Goal: Information Seeking & Learning: Learn about a topic

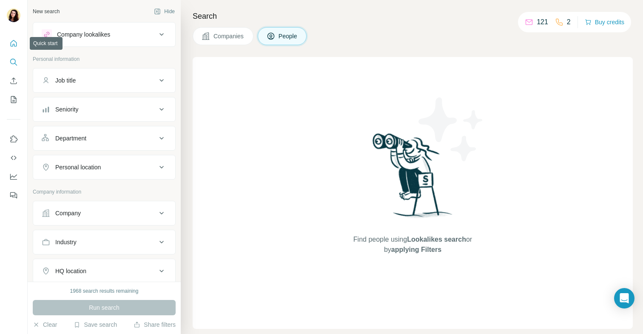
click at [8, 48] on button "Quick start" at bounding box center [14, 43] width 14 height 15
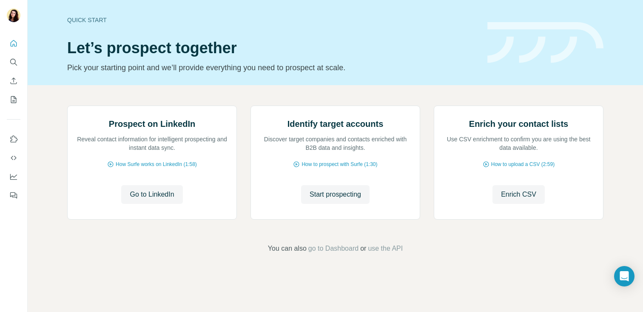
scroll to position [26, 0]
click at [19, 46] on button "Quick start" at bounding box center [14, 43] width 14 height 15
click at [16, 62] on icon "Search" at bounding box center [13, 62] width 9 height 9
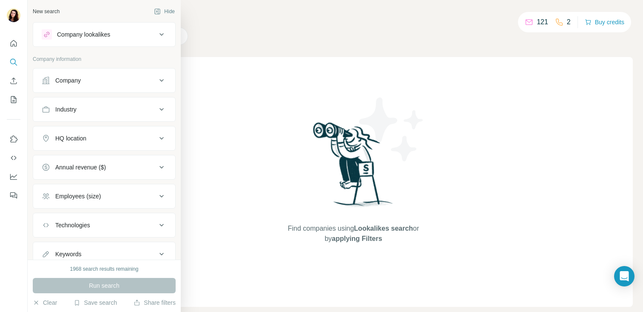
click at [165, 31] on icon at bounding box center [162, 34] width 10 height 10
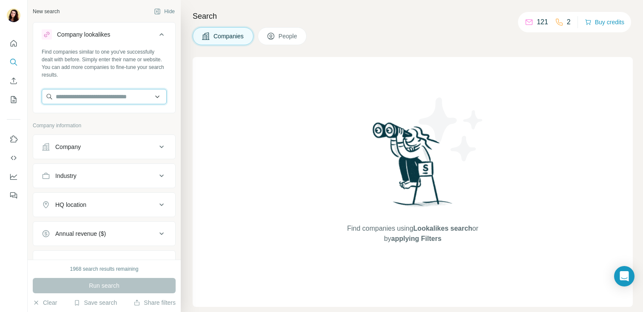
click at [120, 97] on input "text" at bounding box center [104, 96] width 125 height 15
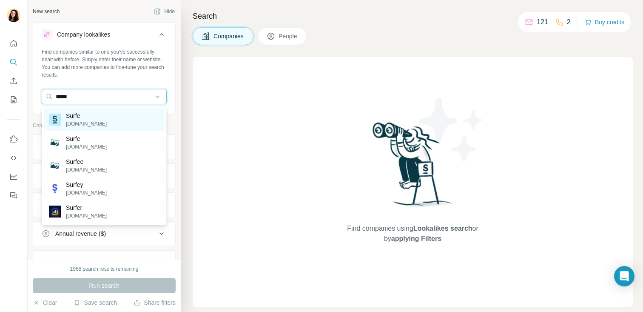
type input "*****"
click at [129, 116] on div "Surfe surfe.com" at bounding box center [104, 119] width 121 height 23
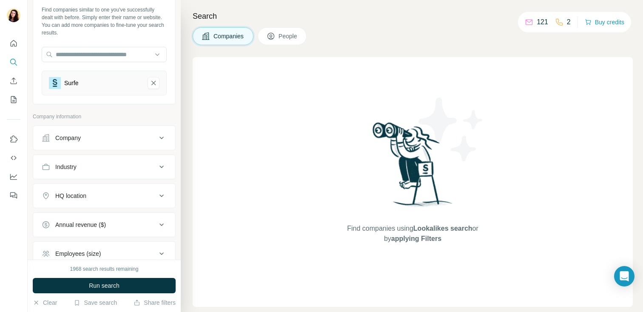
scroll to position [17, 0]
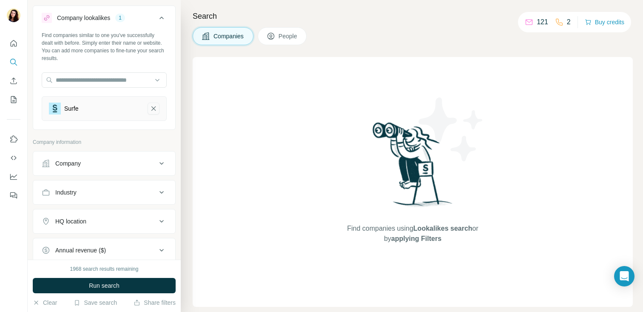
click at [154, 104] on icon "Surfe-remove-button" at bounding box center [154, 108] width 8 height 9
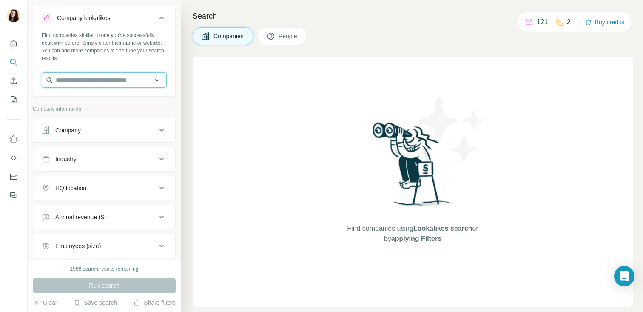
click at [122, 83] on input "text" at bounding box center [104, 79] width 125 height 15
paste input "**********"
click at [72, 80] on input "**********" at bounding box center [104, 79] width 125 height 15
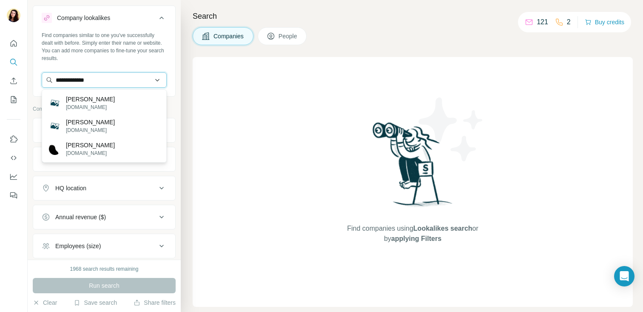
click at [84, 81] on input "**********" at bounding box center [104, 79] width 125 height 15
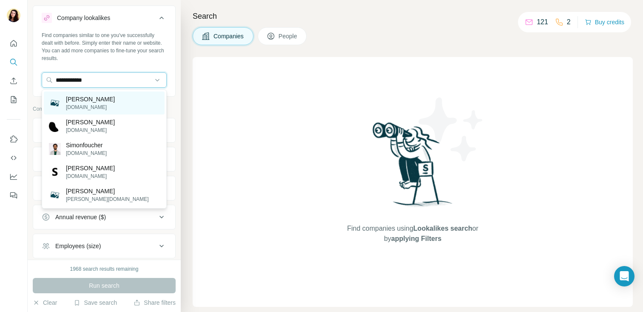
type input "**********"
click at [70, 105] on p "simonekucher.de" at bounding box center [90, 107] width 49 height 8
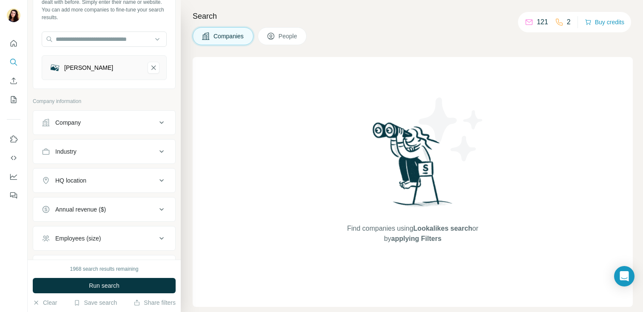
scroll to position [57, 0]
click at [129, 174] on button "HQ location" at bounding box center [104, 181] width 142 height 20
click at [87, 203] on input "text" at bounding box center [104, 202] width 125 height 15
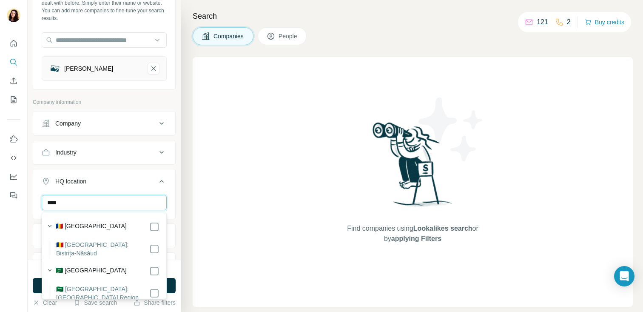
type input "****"
click at [93, 267] on label "🇸🇦 [GEOGRAPHIC_DATA]" at bounding box center [91, 271] width 71 height 10
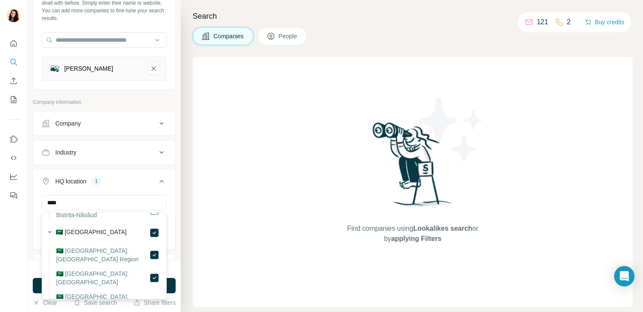
scroll to position [39, 0]
click at [51, 227] on icon "button" at bounding box center [50, 231] width 9 height 9
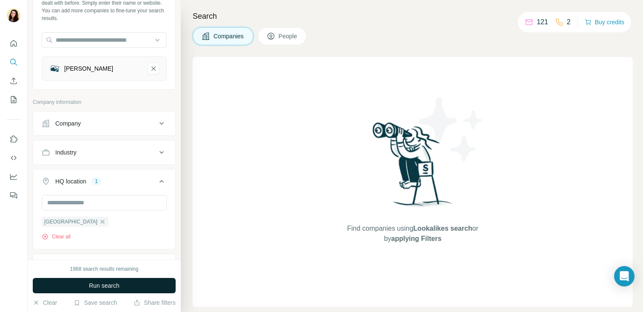
click at [66, 286] on button "Run search" at bounding box center [104, 285] width 143 height 15
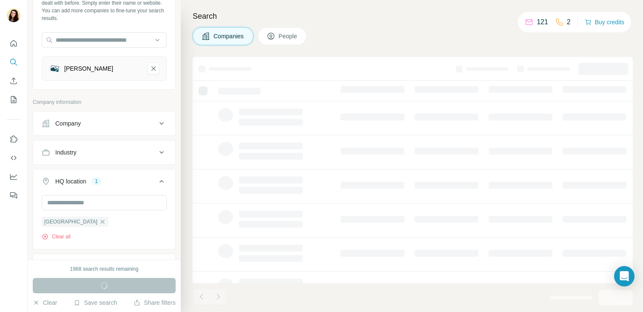
scroll to position [15, 0]
click at [63, 207] on input "text" at bounding box center [104, 202] width 125 height 15
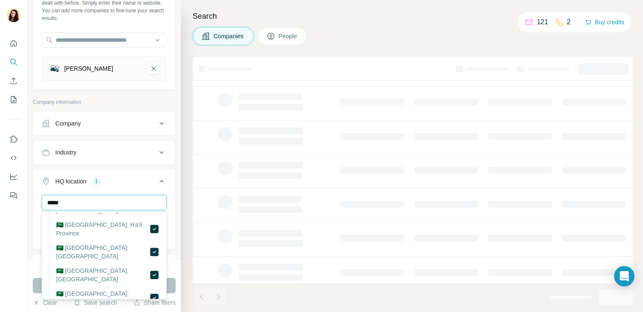
scroll to position [152, 0]
type input "*****"
click at [338, 117] on td at bounding box center [372, 103] width 74 height 34
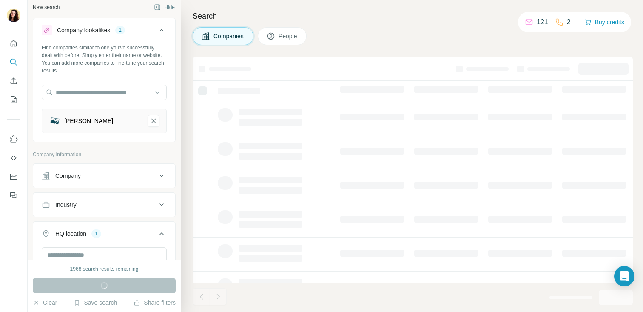
scroll to position [0, 0]
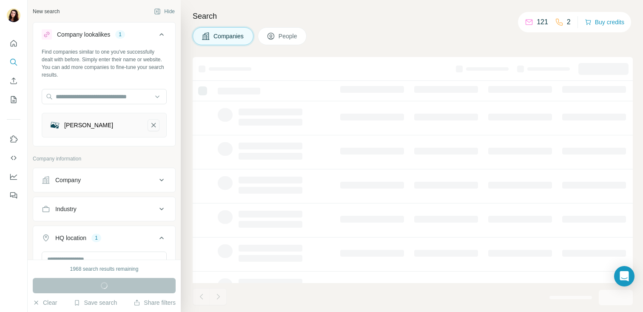
click at [154, 126] on icon "Simone Kucher-remove-button" at bounding box center [153, 125] width 4 height 4
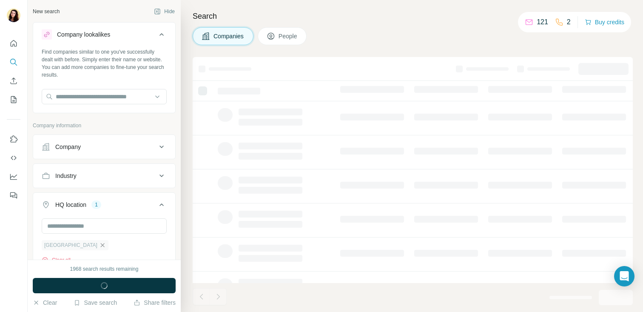
click at [99, 243] on icon "button" at bounding box center [102, 245] width 7 height 7
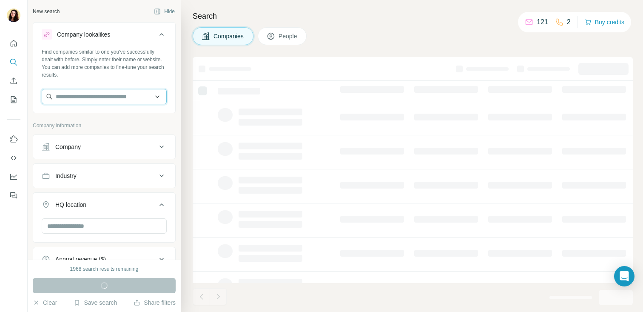
click at [88, 98] on input "text" at bounding box center [104, 96] width 125 height 15
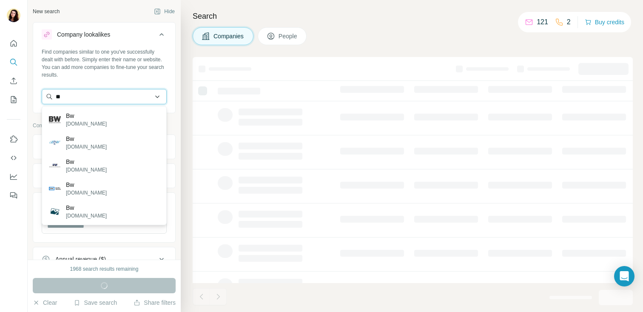
type input "*"
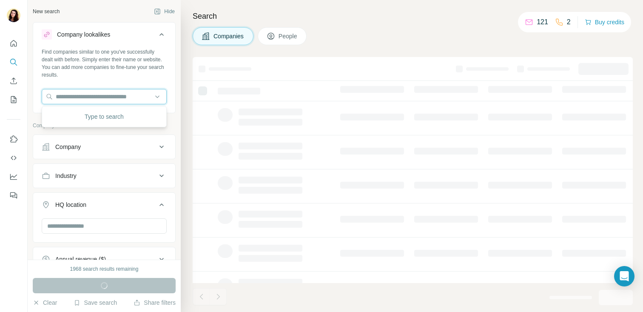
paste input "***"
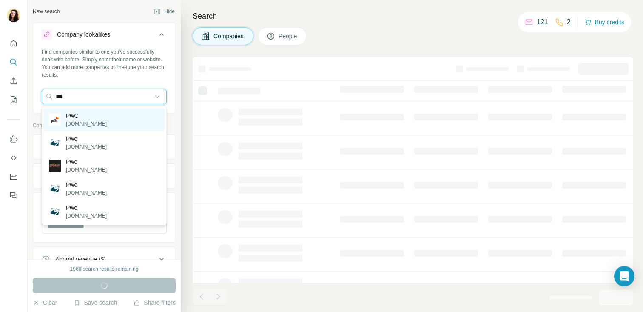
type input "***"
click at [83, 119] on p "PwC" at bounding box center [86, 115] width 41 height 9
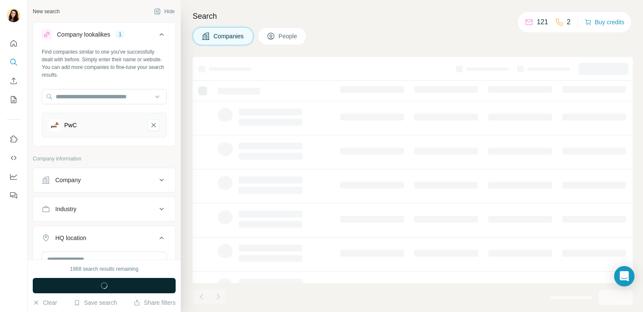
click at [128, 284] on button "Run search" at bounding box center [104, 285] width 143 height 15
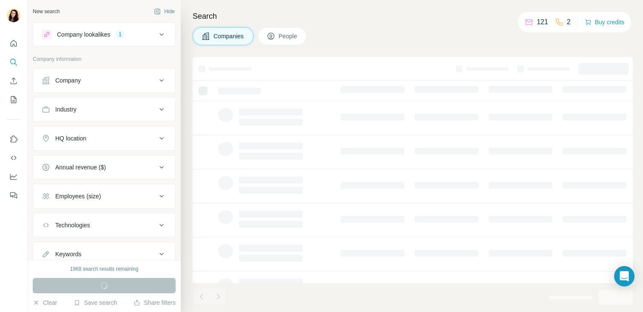
click at [117, 36] on div "Company lookalikes 1" at bounding box center [99, 34] width 115 height 10
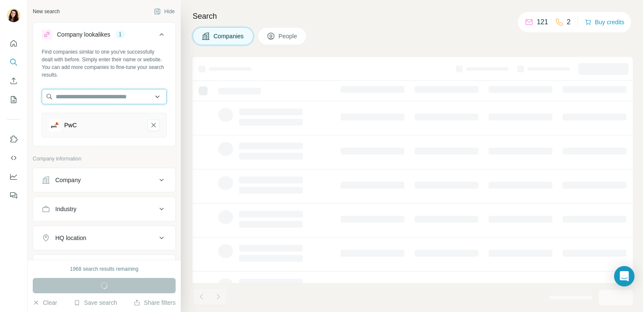
click at [126, 96] on input "text" at bounding box center [104, 96] width 125 height 15
click at [133, 14] on div "New search Hide" at bounding box center [104, 11] width 143 height 13
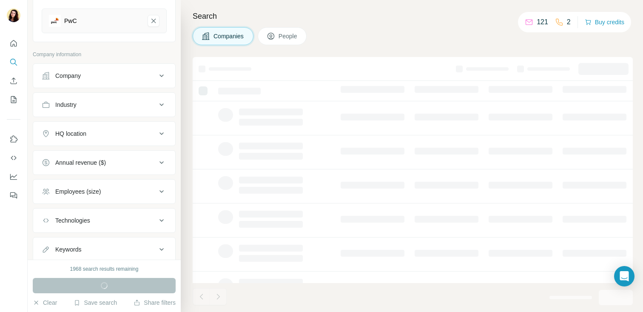
scroll to position [130, 0]
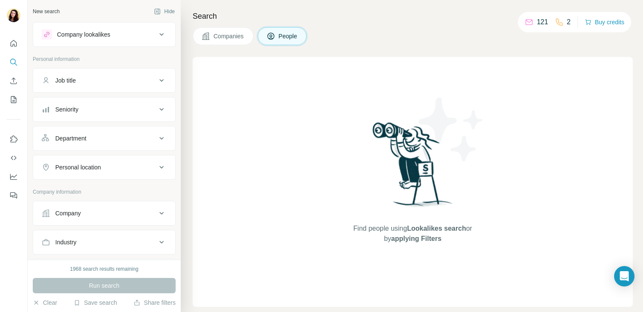
click at [99, 40] on button "Company lookalikes" at bounding box center [104, 34] width 142 height 20
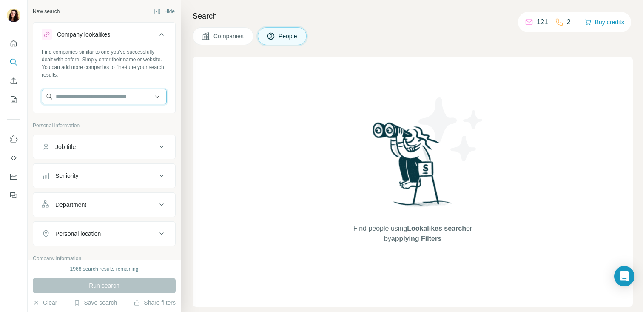
click at [78, 101] on input "text" at bounding box center [104, 96] width 125 height 15
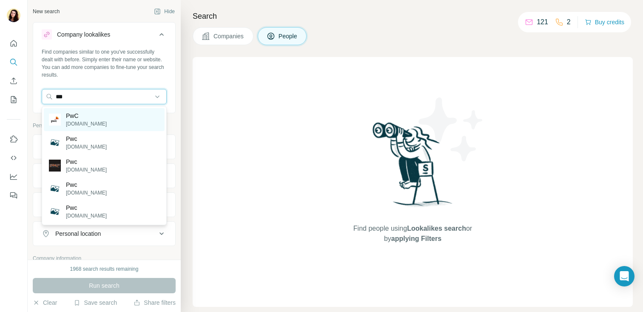
type input "***"
click at [91, 126] on div "PwC [DOMAIN_NAME]" at bounding box center [104, 119] width 121 height 23
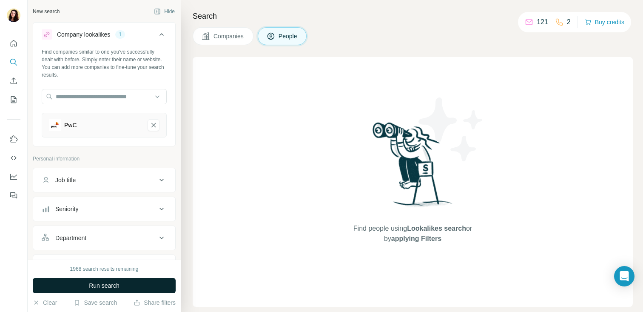
click at [108, 283] on span "Run search" at bounding box center [104, 285] width 31 height 9
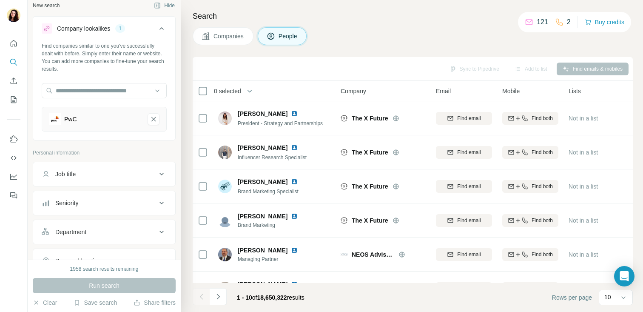
scroll to position [2, 0]
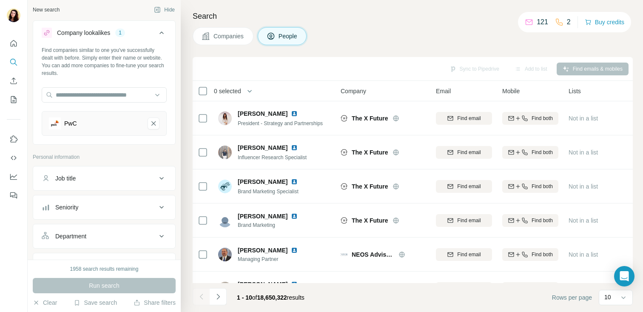
click at [239, 37] on span "Companies" at bounding box center [229, 36] width 31 height 9
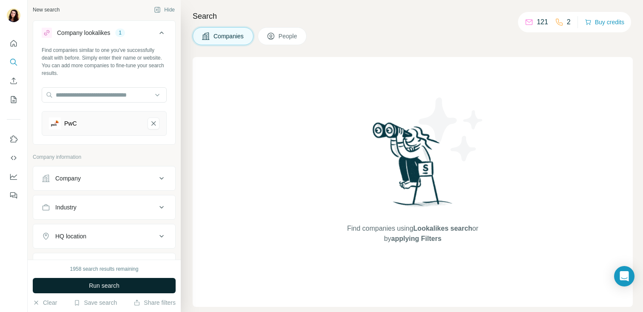
click at [96, 290] on button "Run search" at bounding box center [104, 285] width 143 height 15
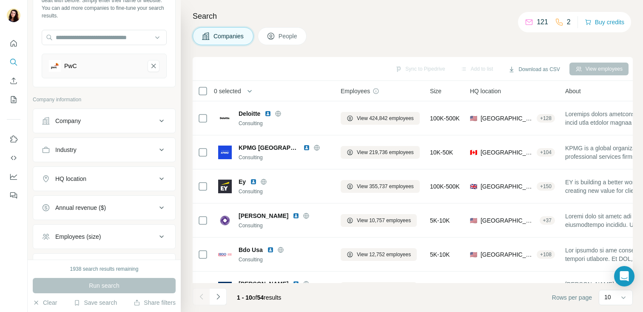
scroll to position [60, 0]
click at [111, 185] on button "HQ location" at bounding box center [104, 178] width 142 height 20
click at [102, 205] on input "text" at bounding box center [104, 199] width 125 height 15
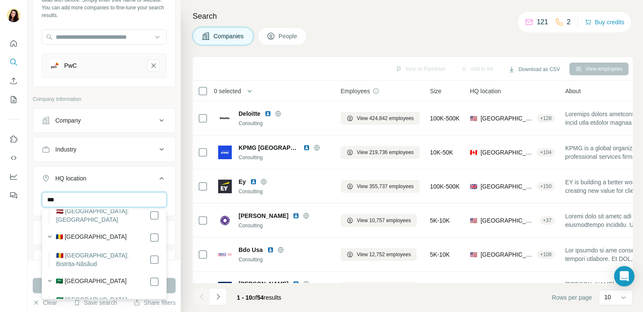
scroll to position [302, 0]
type input "***"
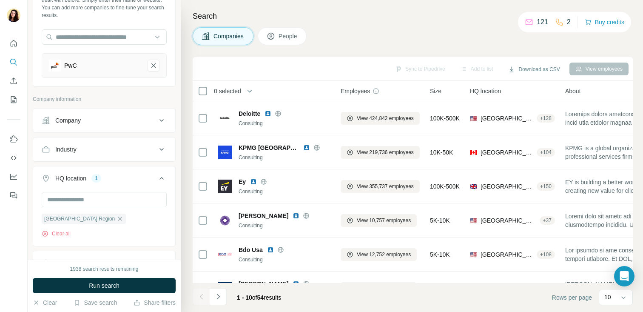
click at [142, 186] on button "HQ location 1" at bounding box center [104, 180] width 142 height 24
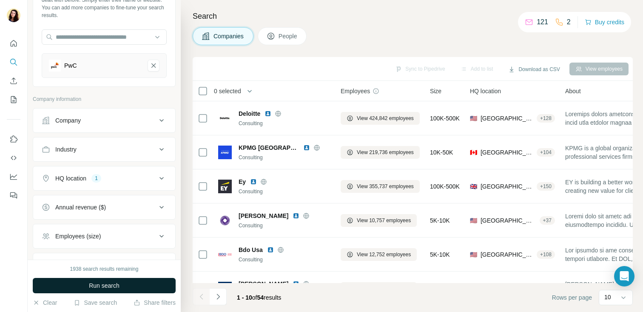
click at [104, 288] on span "Run search" at bounding box center [104, 285] width 31 height 9
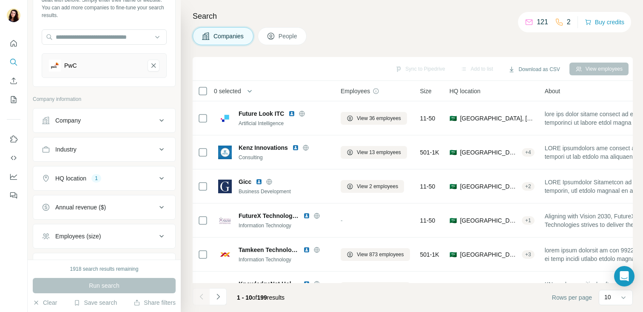
click at [293, 36] on span "People" at bounding box center [289, 36] width 20 height 9
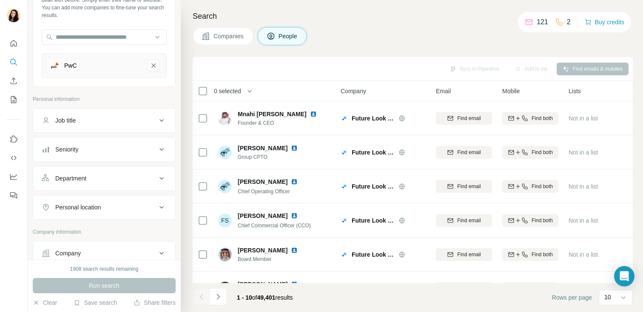
click at [75, 153] on div "Seniority" at bounding box center [66, 149] width 23 height 9
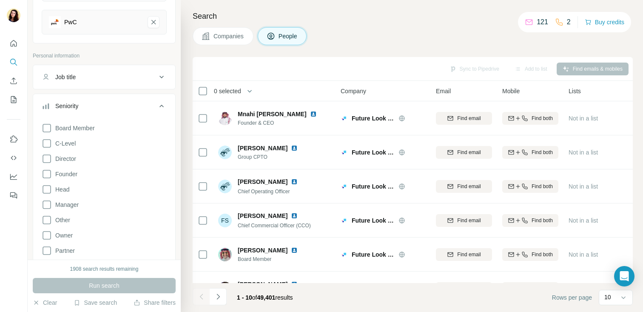
scroll to position [104, 0]
click at [82, 101] on div "Seniority" at bounding box center [99, 105] width 115 height 9
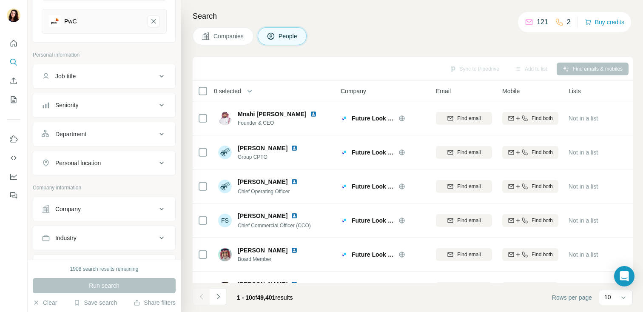
click at [94, 80] on div "Job title" at bounding box center [99, 76] width 115 height 9
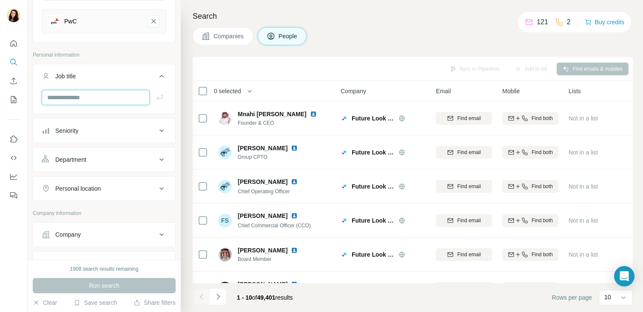
click at [83, 101] on input "text" at bounding box center [96, 97] width 108 height 15
type input "**********"
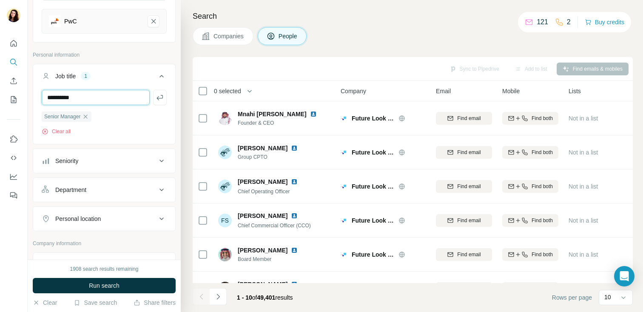
type input "**********"
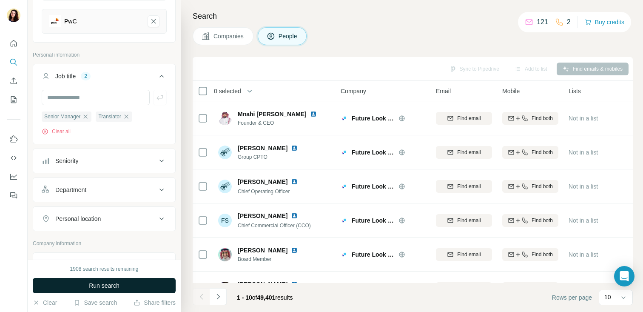
click at [123, 287] on button "Run search" at bounding box center [104, 285] width 143 height 15
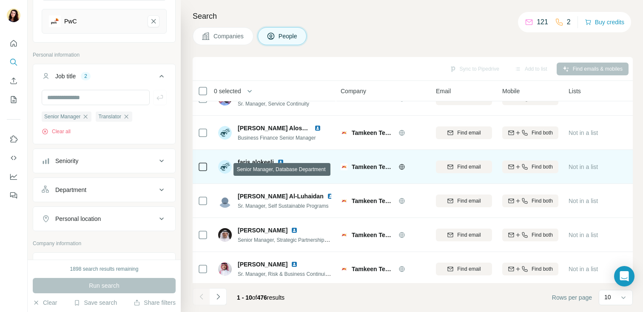
scroll to position [24, 0]
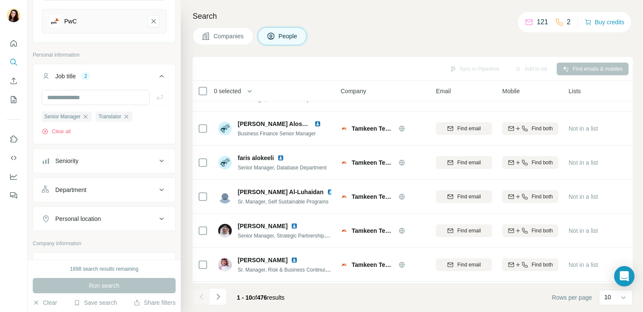
click at [100, 191] on div "Department" at bounding box center [99, 190] width 115 height 9
click at [79, 210] on input at bounding box center [99, 210] width 105 height 9
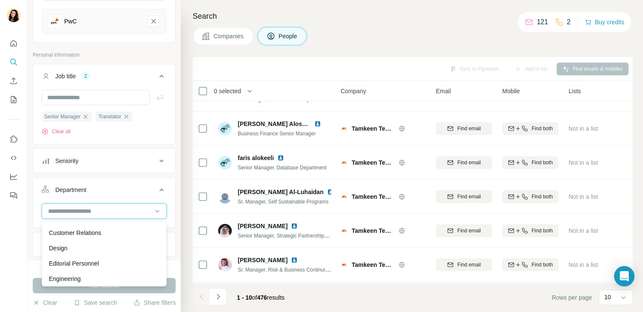
scroll to position [46, 0]
click at [86, 212] on input at bounding box center [99, 210] width 105 height 9
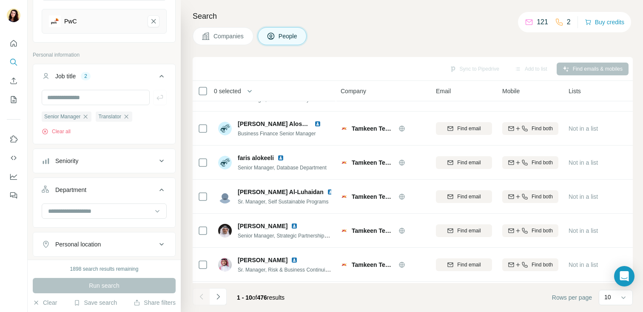
click at [85, 167] on button "Seniority" at bounding box center [104, 161] width 142 height 20
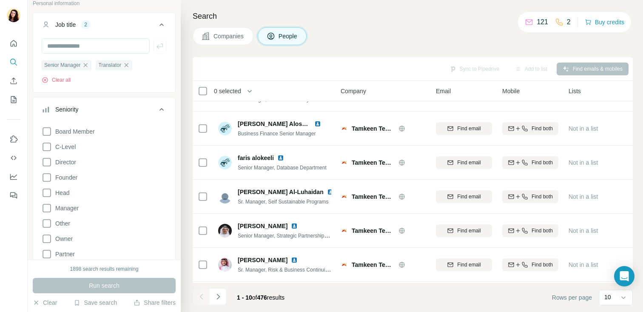
scroll to position [151, 0]
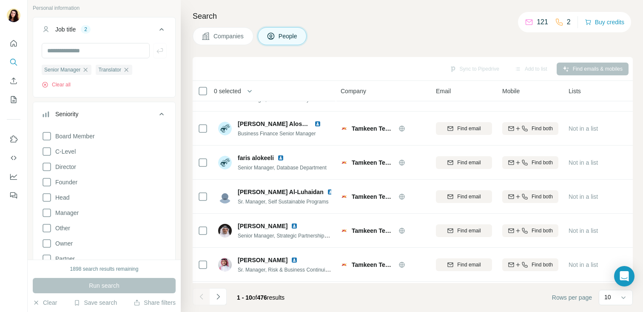
click at [88, 120] on button "Seniority" at bounding box center [104, 116] width 142 height 24
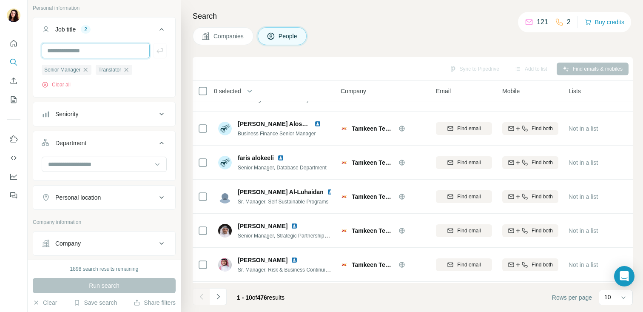
click at [69, 55] on input "text" at bounding box center [96, 50] width 108 height 15
click at [127, 12] on div "Personal information" at bounding box center [104, 10] width 143 height 13
click at [104, 46] on input "text" at bounding box center [96, 50] width 108 height 15
type input "**********"
click at [94, 50] on input "**********" at bounding box center [96, 50] width 108 height 15
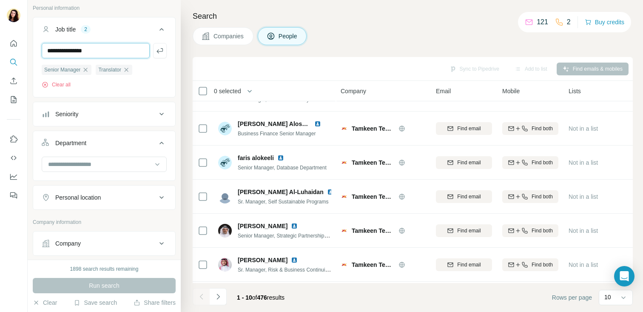
click at [95, 52] on input "**********" at bounding box center [96, 50] width 108 height 15
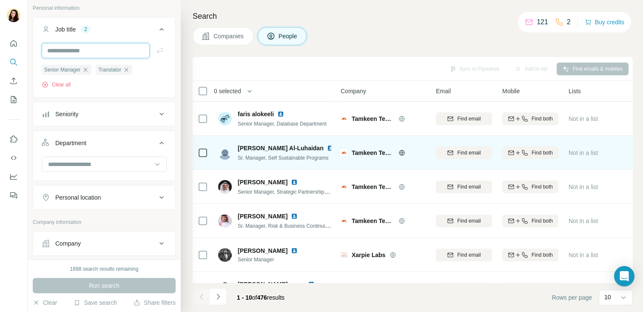
scroll to position [0, 0]
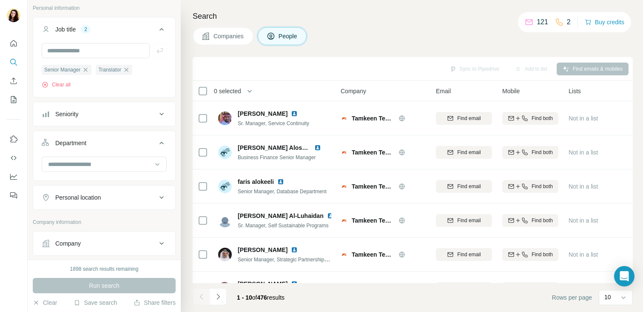
click at [226, 32] on span "Companies" at bounding box center [229, 36] width 31 height 9
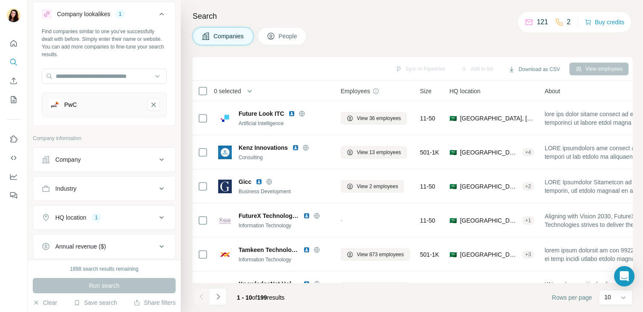
scroll to position [22, 0]
click at [116, 215] on div "HQ location 1" at bounding box center [99, 215] width 115 height 9
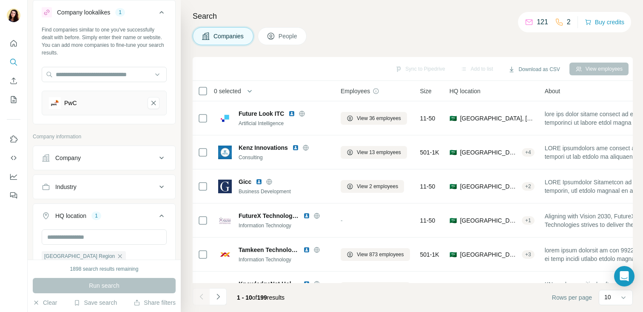
click at [131, 216] on div "HQ location 1" at bounding box center [99, 215] width 115 height 9
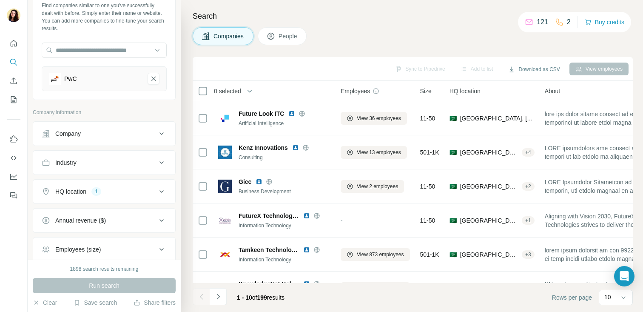
scroll to position [52, 0]
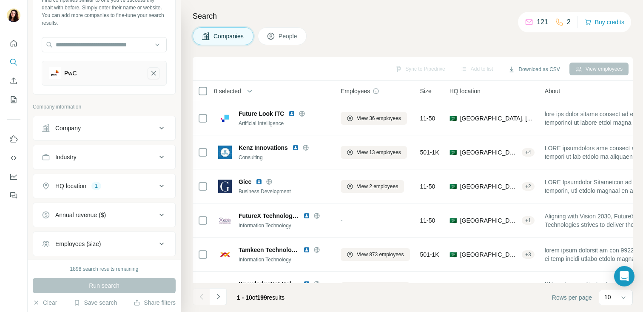
click at [152, 72] on icon "PwC-remove-button" at bounding box center [154, 73] width 8 height 9
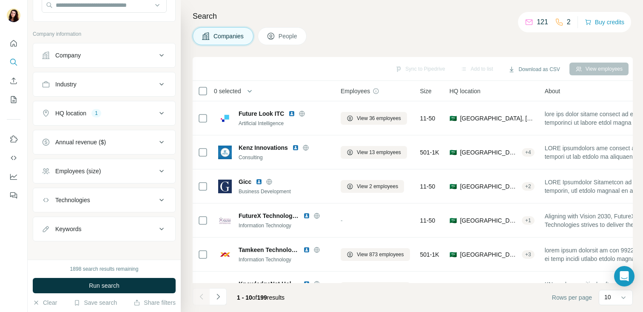
scroll to position [97, 0]
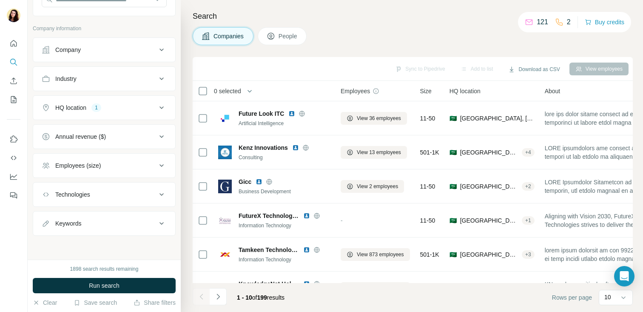
click at [141, 108] on div "HQ location 1" at bounding box center [99, 107] width 115 height 9
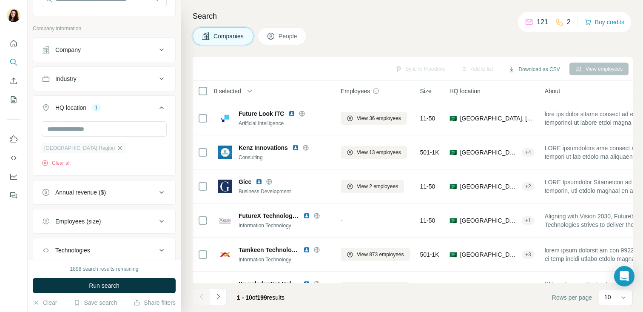
click at [117, 148] on icon "button" at bounding box center [120, 148] width 7 height 7
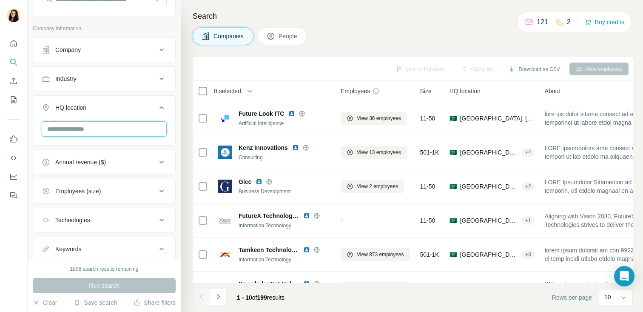
click at [106, 130] on input "text" at bounding box center [104, 128] width 125 height 15
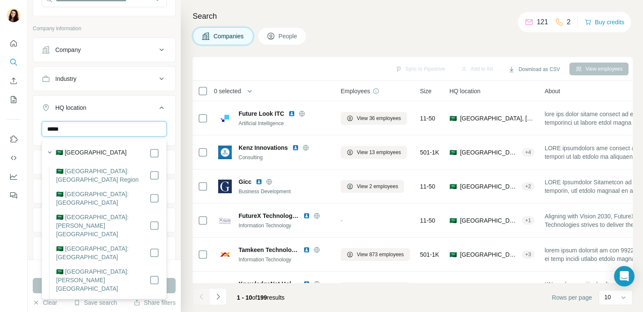
type input "*****"
click at [104, 153] on div "🇸🇦 Saudi Arabia" at bounding box center [108, 153] width 104 height 10
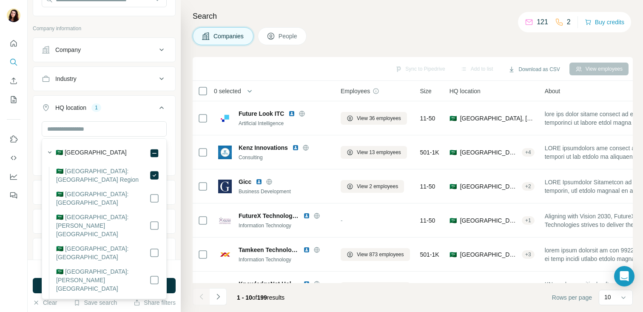
click at [178, 181] on div "New search Hide Company lookalikes Find companies similar to one you've success…" at bounding box center [104, 130] width 153 height 260
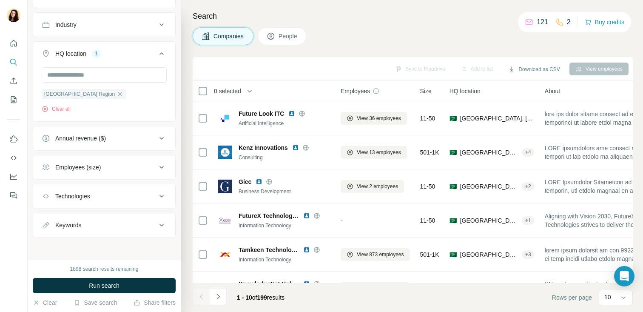
scroll to position [153, 0]
click at [135, 15] on button "Industry" at bounding box center [104, 23] width 142 height 20
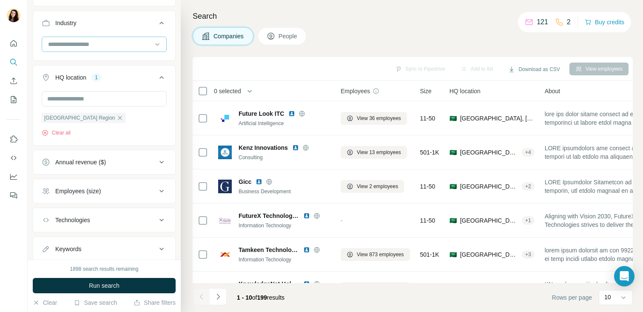
click at [117, 46] on input at bounding box center [99, 44] width 105 height 9
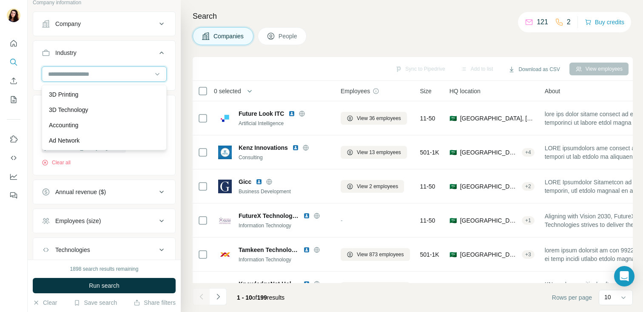
scroll to position [117, 0]
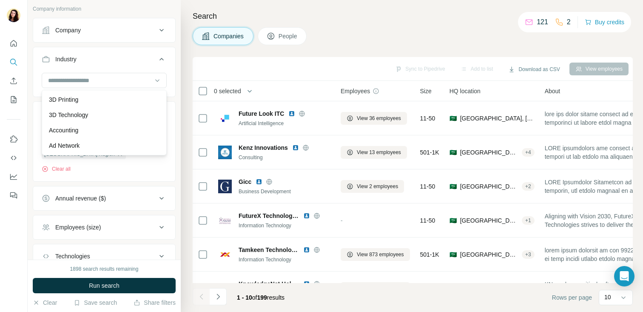
click at [140, 58] on div "Industry" at bounding box center [99, 59] width 115 height 9
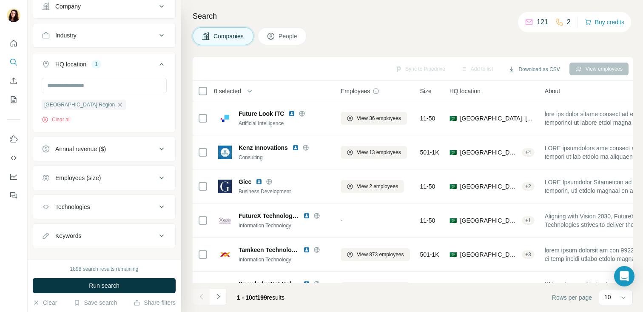
scroll to position [153, 0]
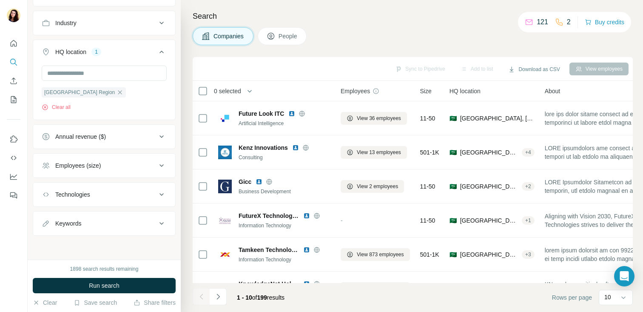
click at [126, 162] on div "Employees (size)" at bounding box center [99, 165] width 115 height 9
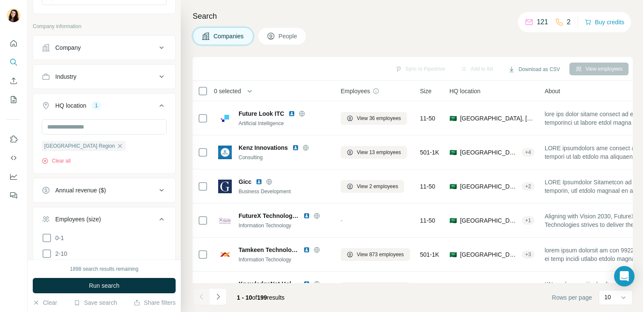
scroll to position [97, 0]
click at [90, 77] on div "Industry" at bounding box center [99, 78] width 115 height 9
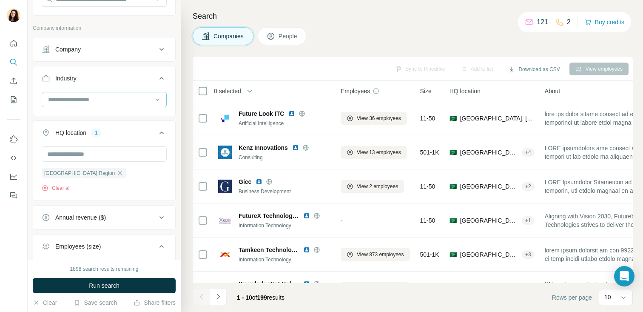
click at [89, 95] on input at bounding box center [99, 99] width 105 height 9
click at [113, 101] on input at bounding box center [99, 99] width 105 height 9
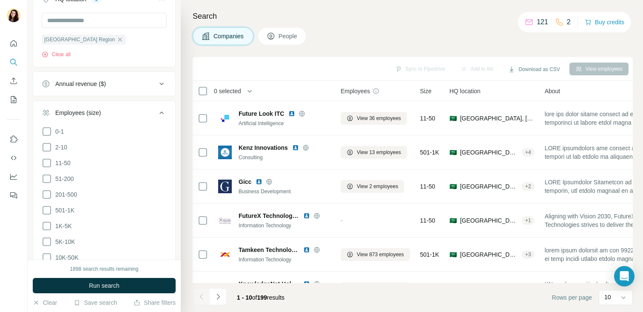
scroll to position [236, 0]
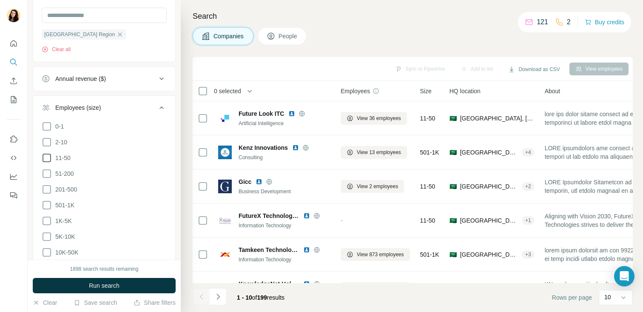
click at [48, 155] on icon at bounding box center [47, 158] width 10 height 10
click at [48, 139] on icon at bounding box center [47, 142] width 10 height 10
click at [48, 128] on icon at bounding box center [47, 126] width 10 height 10
click at [167, 107] on button "Employees (size) 3" at bounding box center [104, 109] width 142 height 24
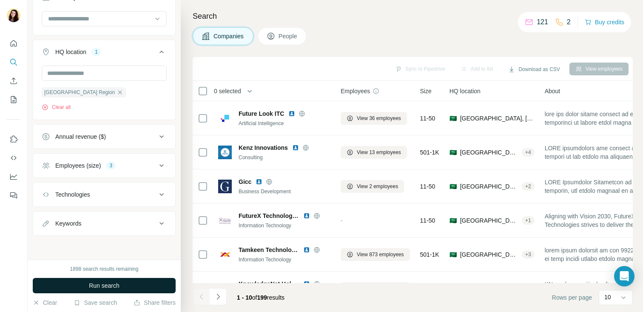
click at [113, 282] on span "Run search" at bounding box center [104, 285] width 31 height 9
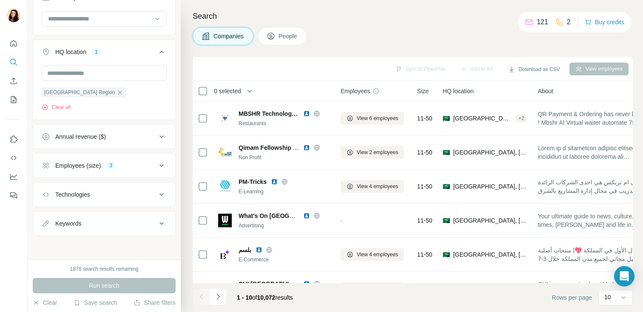
click at [128, 163] on div "Employees (size) 3" at bounding box center [99, 165] width 115 height 9
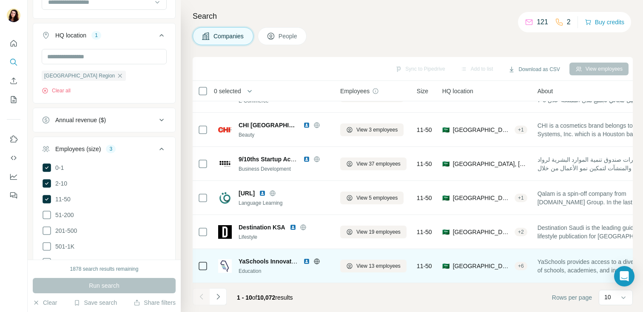
scroll to position [159, 0]
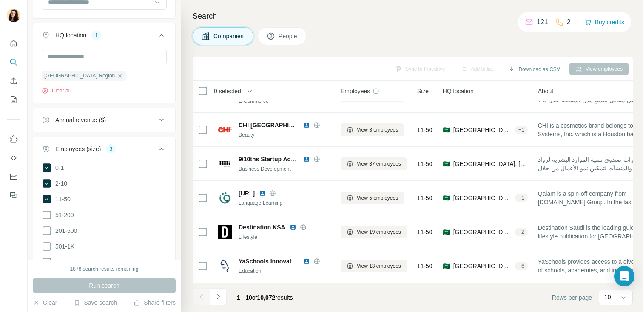
click at [161, 150] on icon at bounding box center [162, 149] width 10 height 10
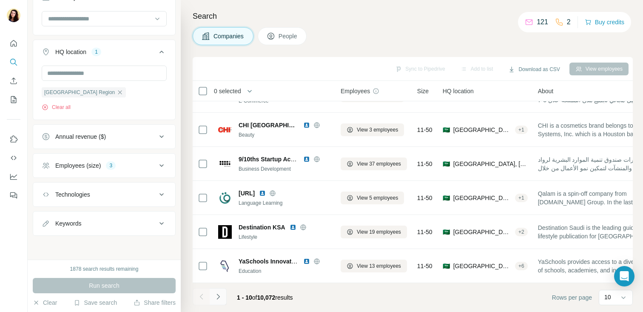
click at [217, 296] on icon "Navigate to next page" at bounding box center [218, 296] width 9 height 9
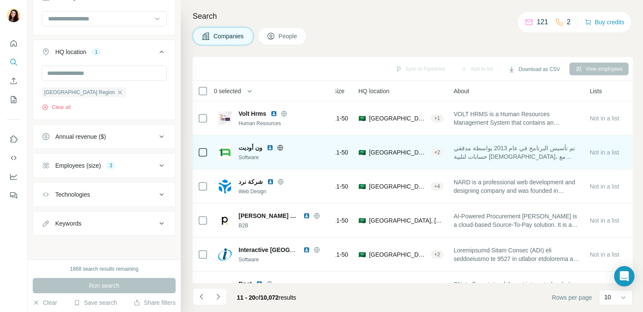
scroll to position [0, 0]
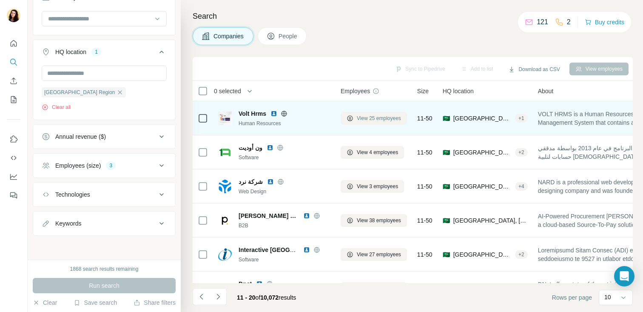
click at [391, 120] on span "View 25 employees" at bounding box center [379, 118] width 44 height 8
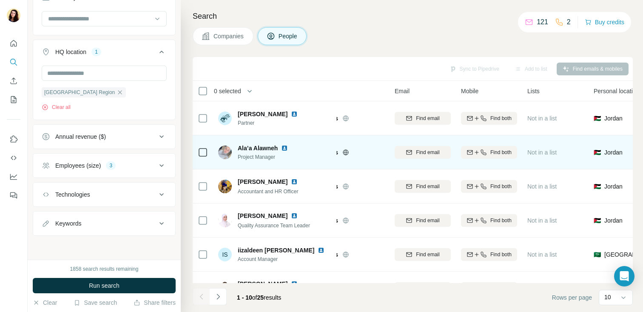
scroll to position [0, 44]
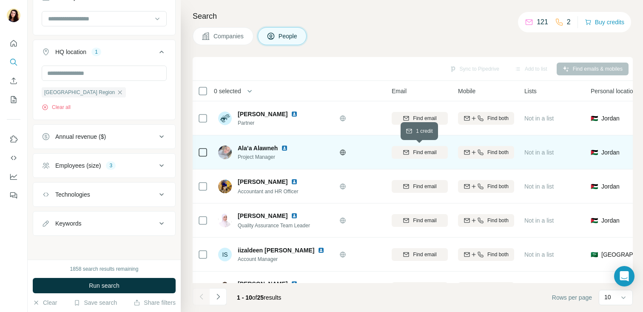
click at [424, 150] on span "Find email" at bounding box center [424, 152] width 23 height 8
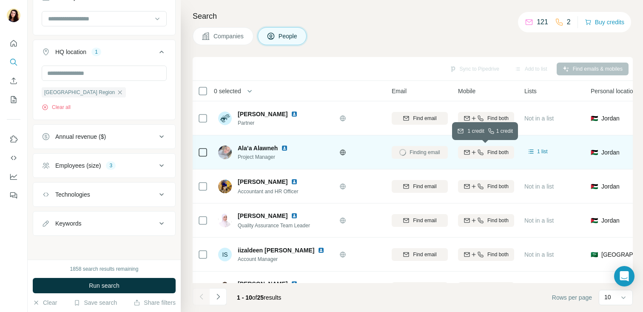
click at [503, 153] on span "Find both" at bounding box center [498, 152] width 21 height 8
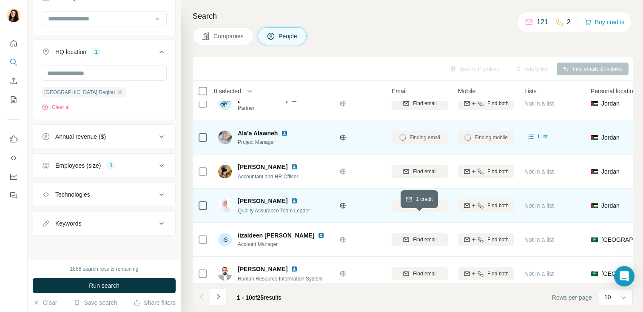
scroll to position [21, 44]
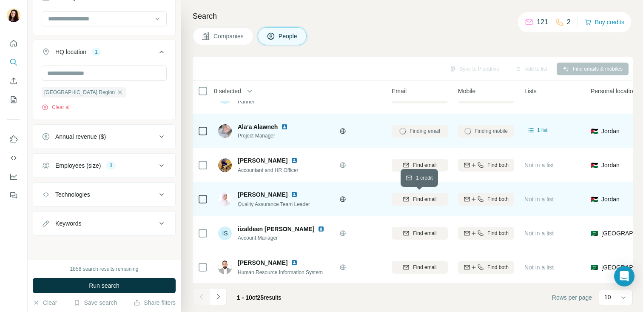
click at [427, 201] on span "Find email" at bounding box center [424, 199] width 23 height 8
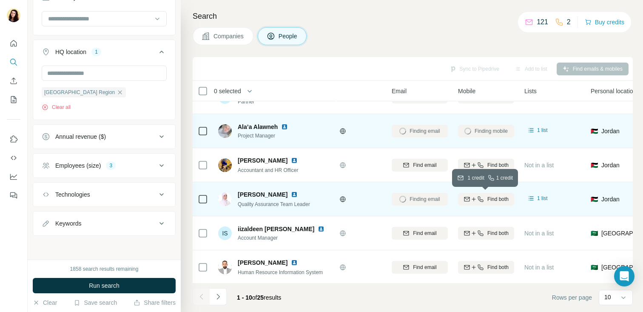
click at [474, 199] on icon "button" at bounding box center [474, 199] width 7 height 7
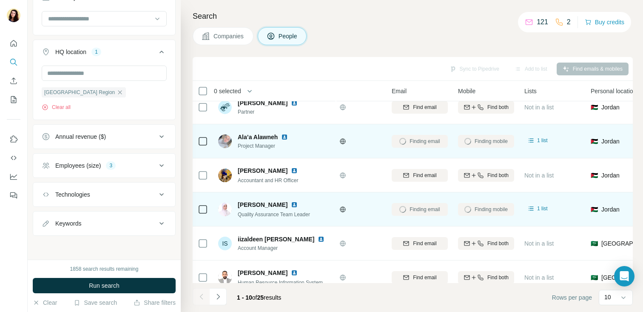
scroll to position [4, 44]
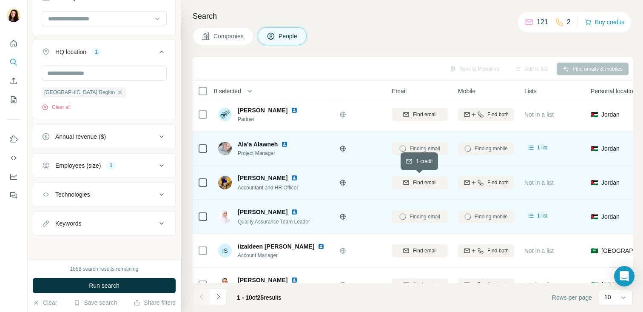
click at [438, 184] on div "Find email" at bounding box center [420, 183] width 56 height 8
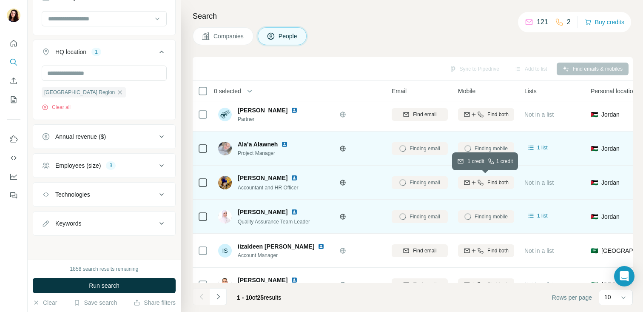
click at [488, 184] on span "Find both" at bounding box center [498, 183] width 21 height 8
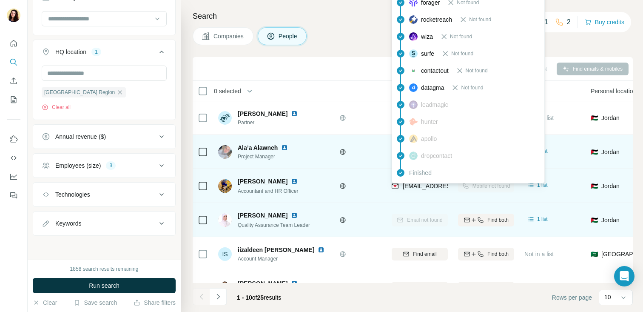
scroll to position [0, 44]
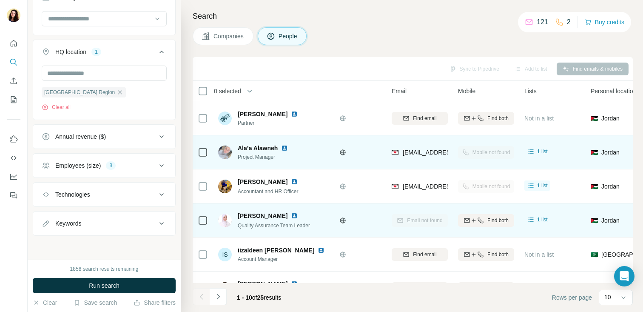
click at [275, 37] on icon at bounding box center [271, 36] width 9 height 9
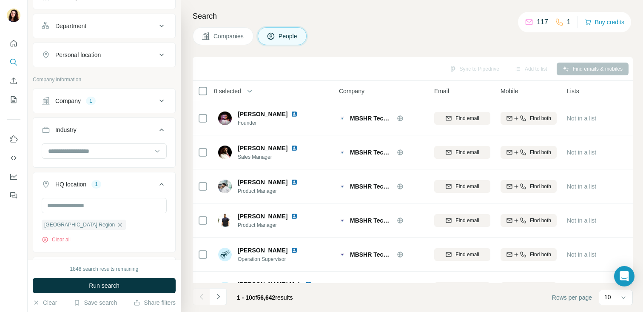
scroll to position [176, 0]
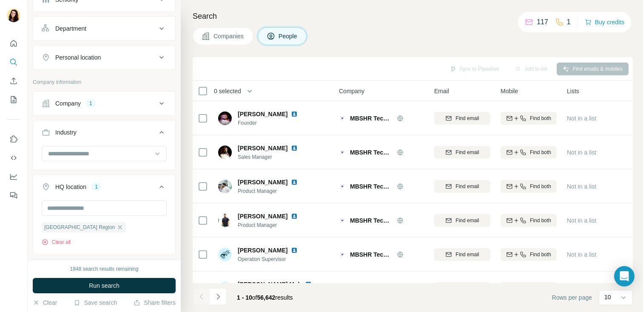
click at [97, 100] on div "Company 1" at bounding box center [99, 103] width 115 height 9
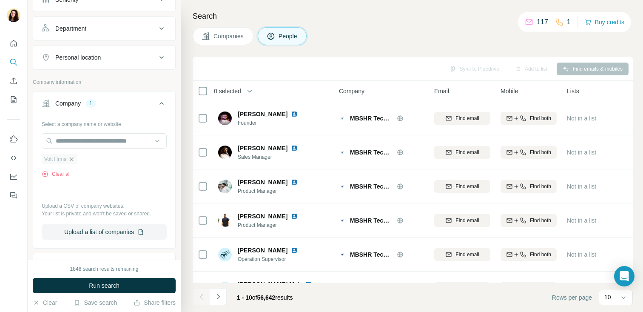
click at [75, 157] on icon "button" at bounding box center [71, 159] width 7 height 7
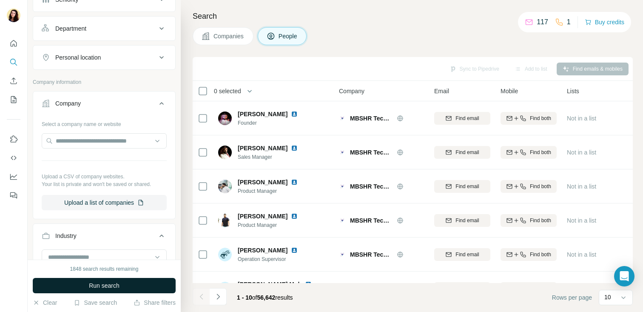
click at [136, 280] on button "Run search" at bounding box center [104, 285] width 143 height 15
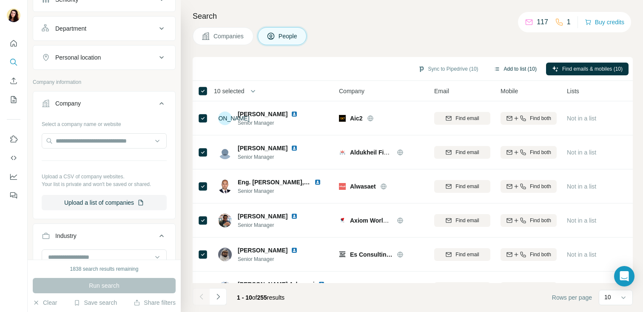
click at [512, 71] on button "Add to list (10)" at bounding box center [515, 69] width 55 height 13
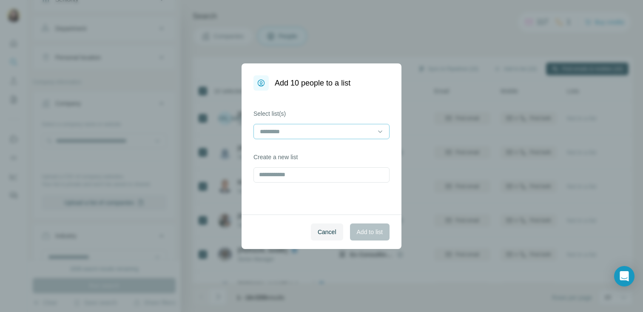
click at [291, 132] on input at bounding box center [316, 131] width 115 height 9
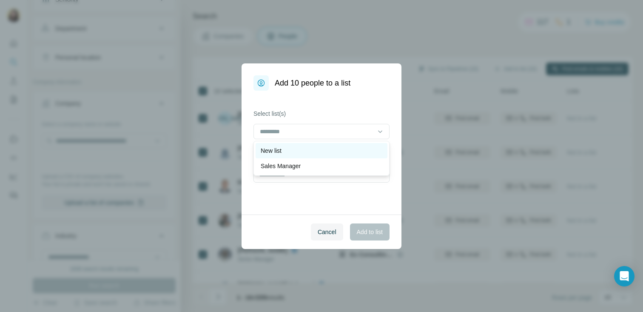
click at [288, 144] on div "New list" at bounding box center [322, 150] width 132 height 15
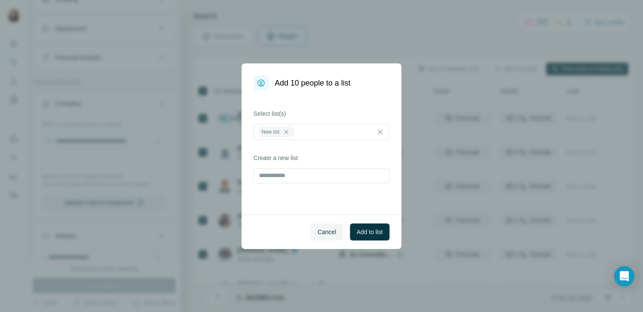
click at [298, 206] on div "Select list(s) New list Create a new list" at bounding box center [322, 153] width 160 height 124
click at [294, 174] on input "text" at bounding box center [322, 175] width 136 height 15
type input "****"
click at [357, 229] on span "Add to list" at bounding box center [370, 232] width 26 height 9
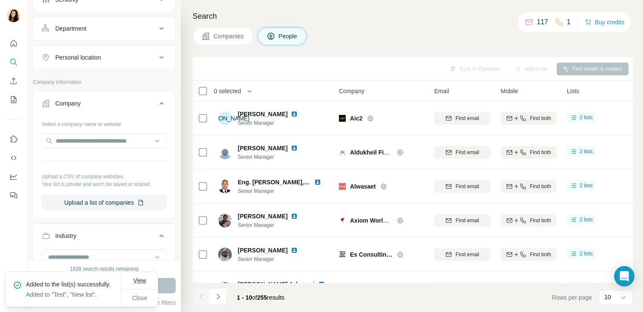
click at [140, 280] on button "View" at bounding box center [139, 280] width 25 height 15
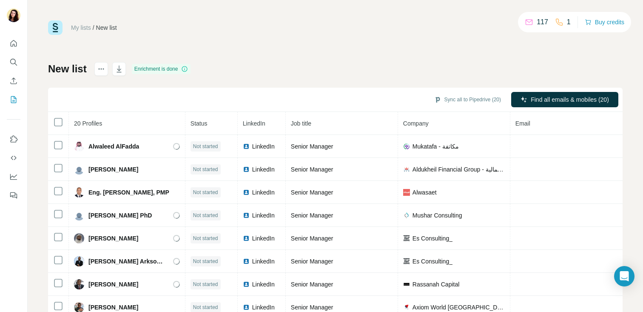
scroll to position [45, 0]
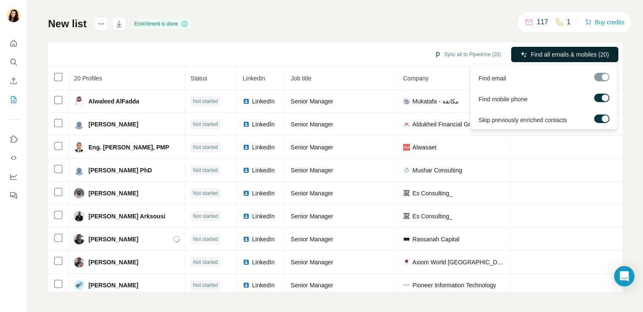
click at [564, 52] on span "Find all emails & mobiles (20)" at bounding box center [570, 54] width 78 height 9
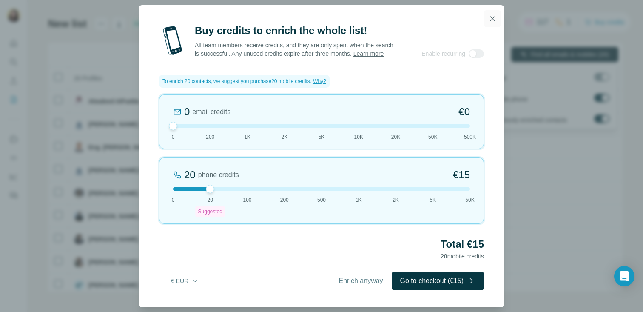
click at [494, 18] on icon "button" at bounding box center [492, 18] width 9 height 9
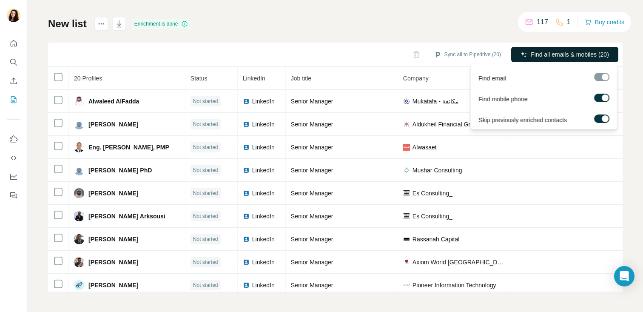
scroll to position [0, 0]
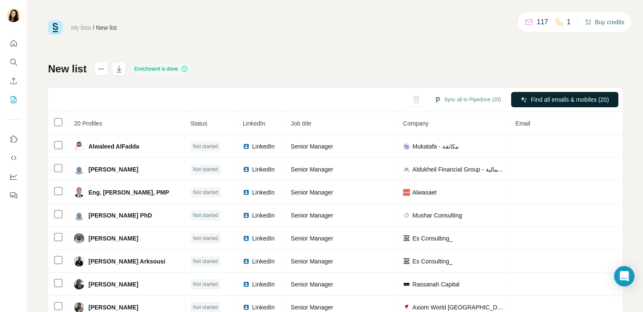
click at [606, 24] on button "Buy credits" at bounding box center [605, 22] width 40 height 12
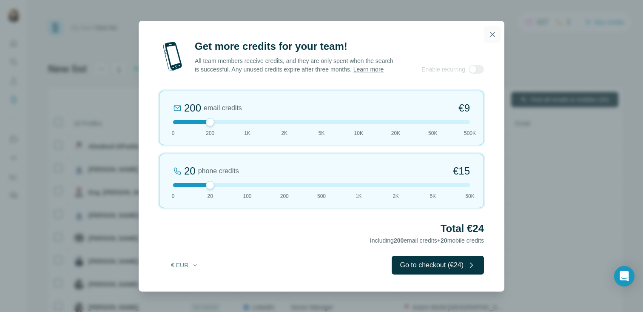
click at [489, 32] on icon "button" at bounding box center [492, 34] width 9 height 9
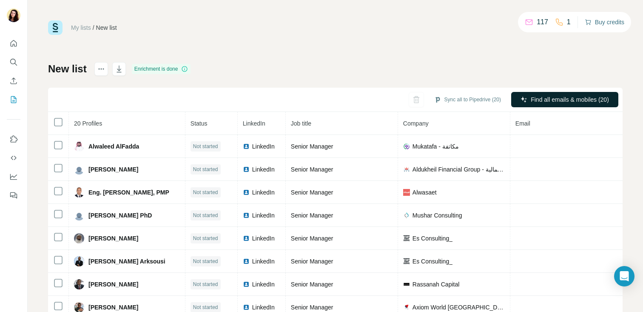
click at [601, 26] on button "Buy credits" at bounding box center [605, 22] width 40 height 12
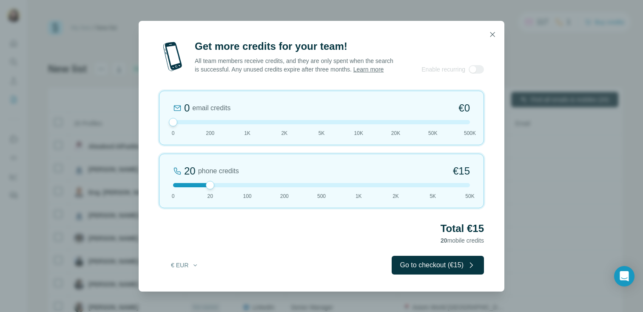
drag, startPoint x: 208, startPoint y: 126, endPoint x: 173, endPoint y: 126, distance: 34.9
click at [173, 126] on div at bounding box center [173, 122] width 9 height 9
click at [209, 193] on div "20 phone credits €15 0 20 100 200 500 1K 2K 5K 50K" at bounding box center [321, 181] width 325 height 54
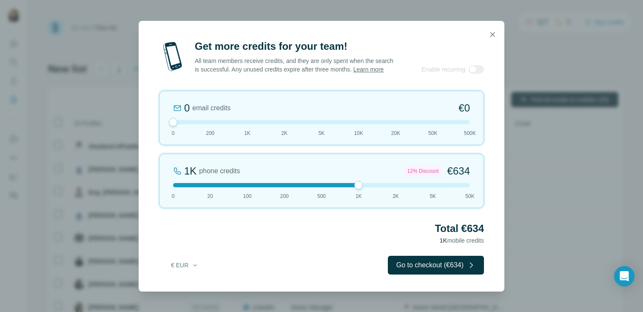
drag, startPoint x: 211, startPoint y: 190, endPoint x: 361, endPoint y: 202, distance: 150.2
click at [361, 202] on div "1K phone credits 12% Discount €634 0 20 100 200 500 1K 2K 5K 50K" at bounding box center [321, 181] width 325 height 54
click at [494, 32] on icon "button" at bounding box center [492, 34] width 9 height 9
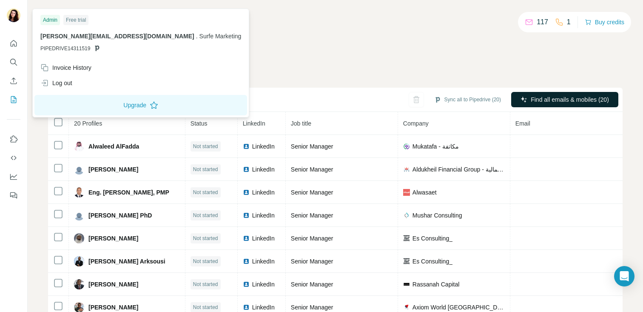
click at [15, 40] on icon "Quick start" at bounding box center [13, 43] width 9 height 9
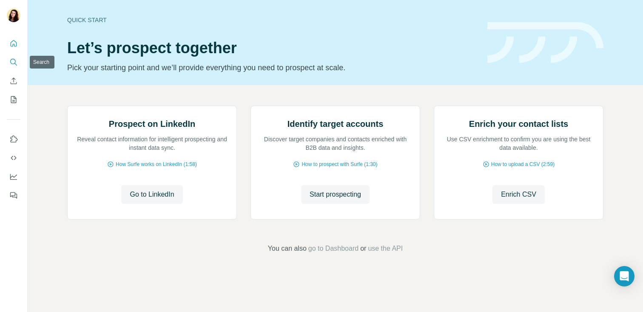
click at [13, 62] on icon "Search" at bounding box center [13, 62] width 9 height 9
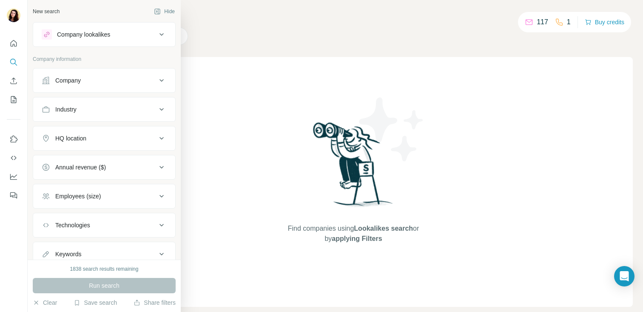
click at [86, 84] on div "Company" at bounding box center [99, 80] width 115 height 9
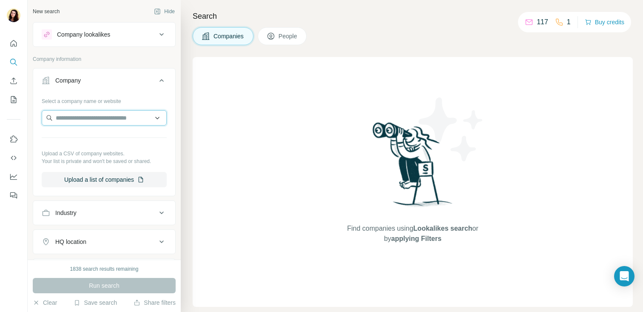
click at [103, 111] on input "text" at bounding box center [104, 117] width 125 height 15
type input "*"
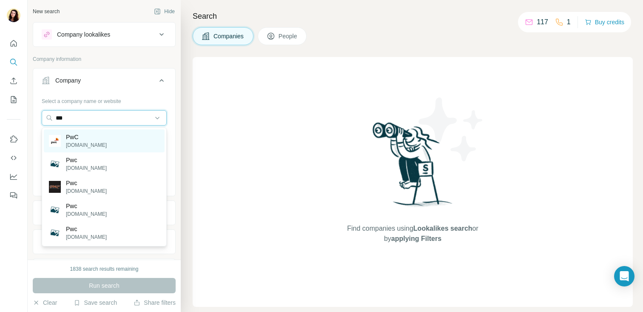
type input "***"
click at [110, 139] on div "PwC pwc.com" at bounding box center [104, 140] width 121 height 23
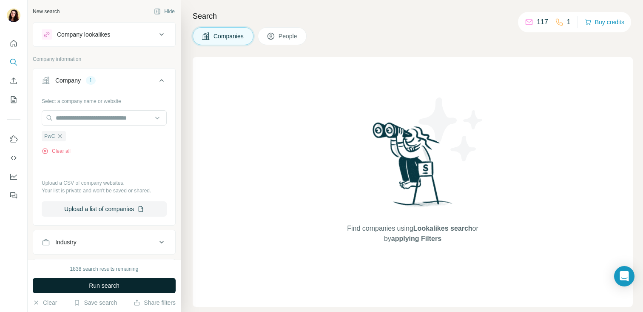
click at [128, 285] on button "Run search" at bounding box center [104, 285] width 143 height 15
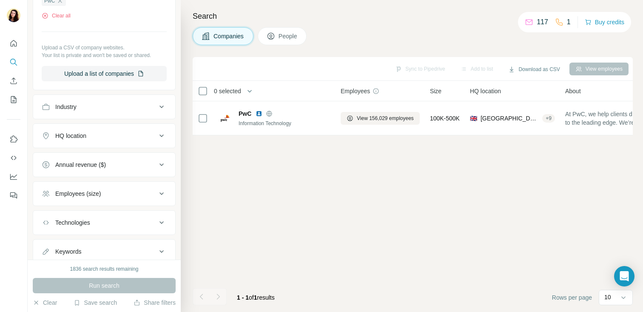
scroll to position [138, 0]
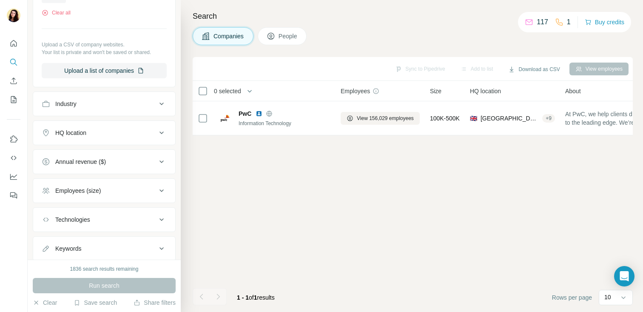
click at [160, 132] on icon at bounding box center [162, 132] width 4 height 3
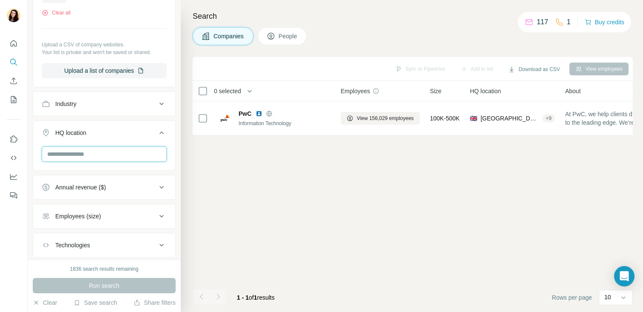
click at [134, 154] on input "text" at bounding box center [104, 153] width 125 height 15
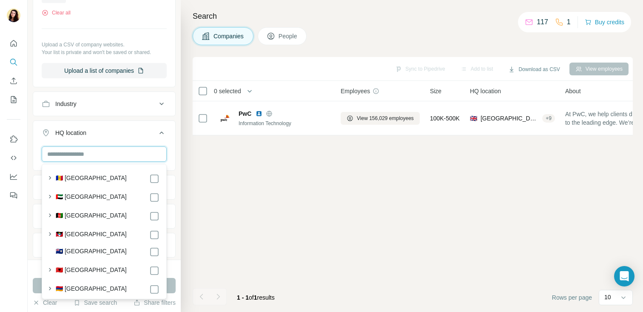
type input "*"
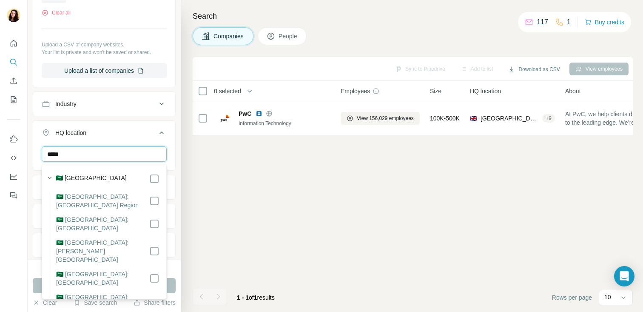
type input "*****"
click at [174, 285] on button "Run search" at bounding box center [104, 285] width 143 height 15
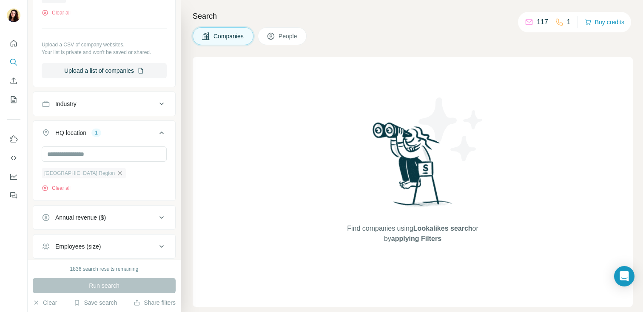
click at [117, 175] on icon "button" at bounding box center [120, 173] width 7 height 7
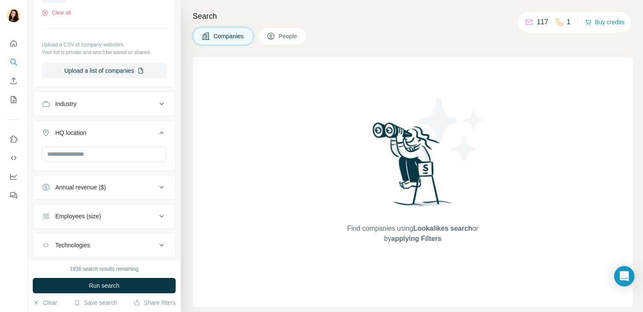
click at [224, 89] on div "Find companies using Lookalikes search or by applying Filters" at bounding box center [413, 182] width 440 height 250
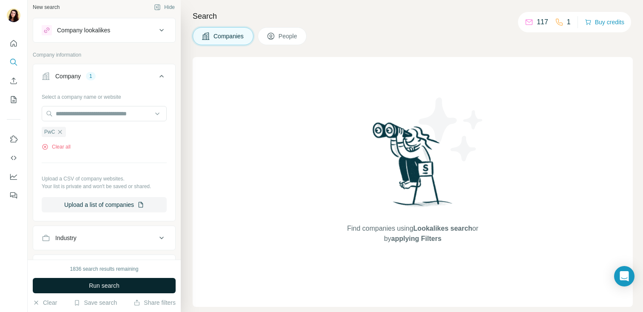
click at [100, 286] on span "Run search" at bounding box center [104, 285] width 31 height 9
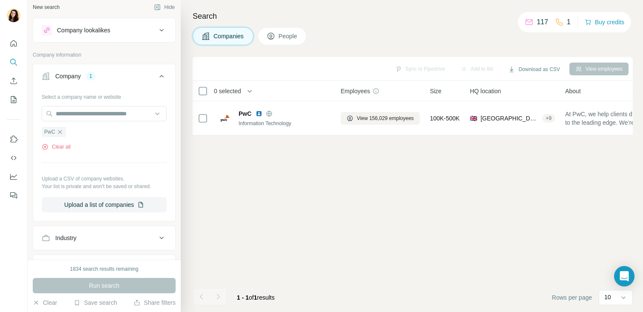
click at [283, 39] on span "People" at bounding box center [289, 36] width 20 height 9
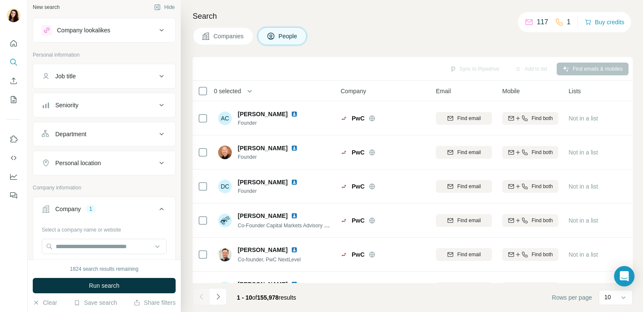
scroll to position [9, 0]
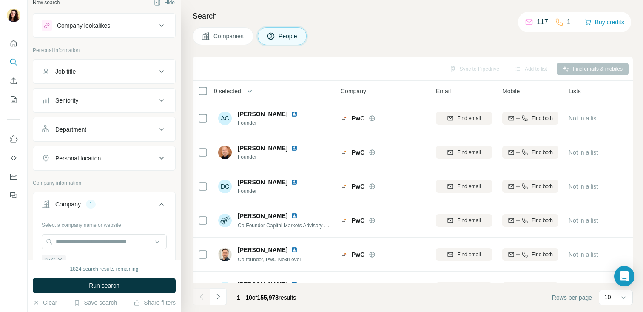
click at [123, 163] on button "Personal location" at bounding box center [104, 158] width 142 height 20
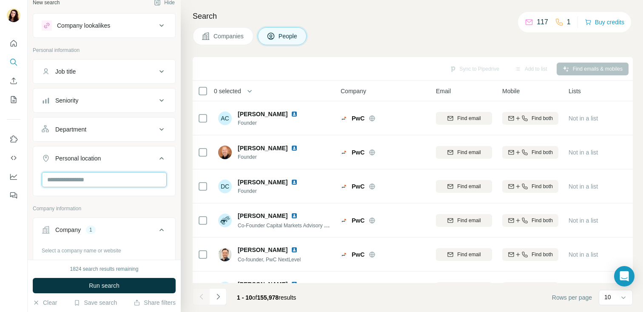
click at [108, 183] on input "text" at bounding box center [104, 179] width 125 height 15
type input "*****"
click at [83, 202] on label "🇸🇦 Saudi Arabia" at bounding box center [84, 202] width 71 height 10
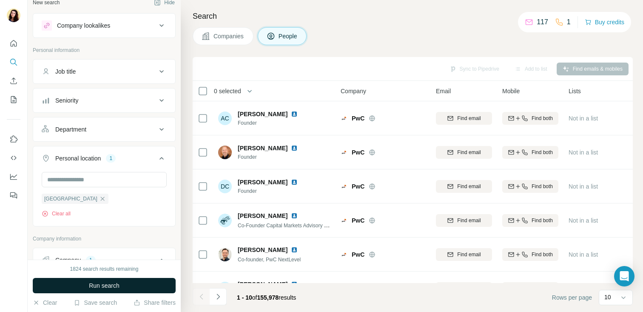
click at [151, 285] on button "Run search" at bounding box center [104, 285] width 143 height 15
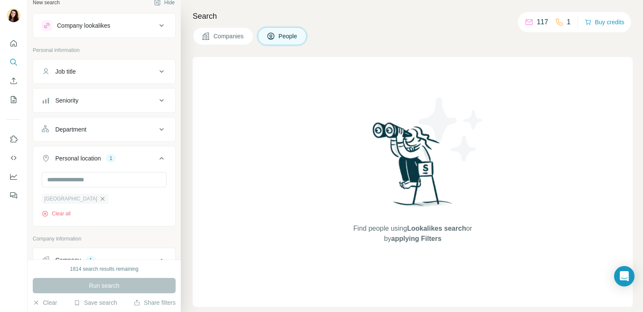
click at [99, 199] on icon "button" at bounding box center [102, 198] width 7 height 7
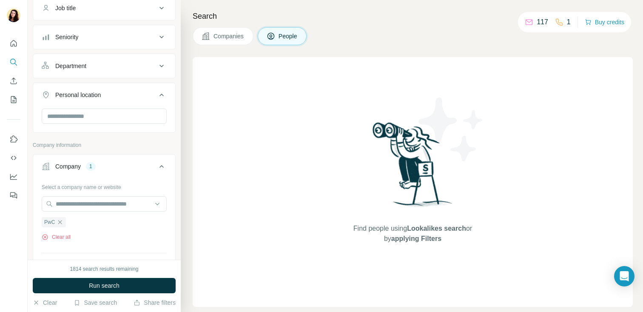
scroll to position [72, 0]
click at [234, 38] on span "Companies" at bounding box center [229, 36] width 31 height 9
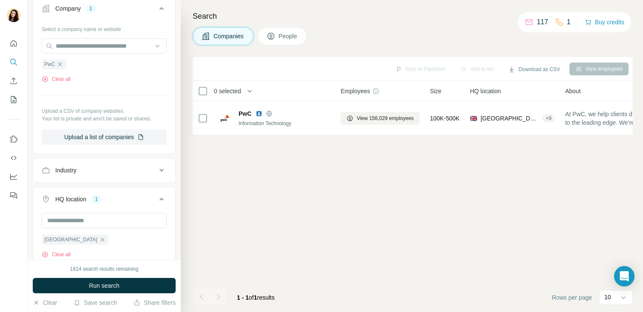
scroll to position [0, 0]
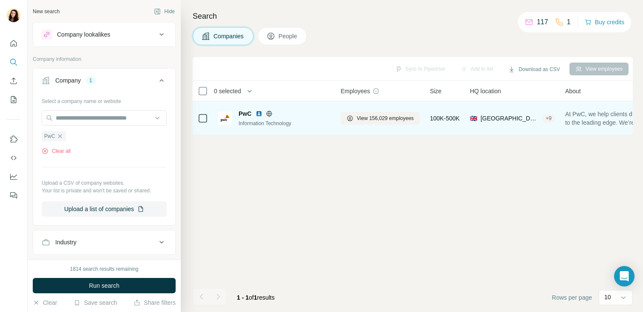
click at [249, 113] on span "PwC" at bounding box center [245, 113] width 13 height 9
click at [369, 120] on span "View 156,029 employees" at bounding box center [385, 118] width 57 height 8
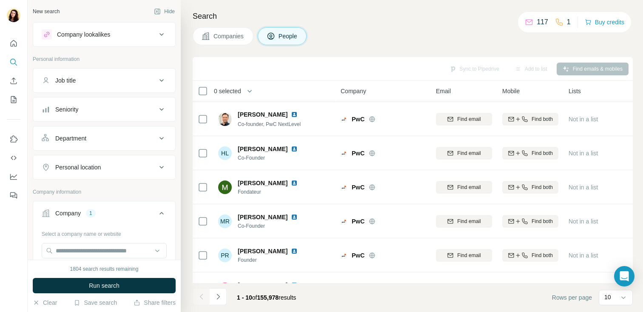
scroll to position [159, 0]
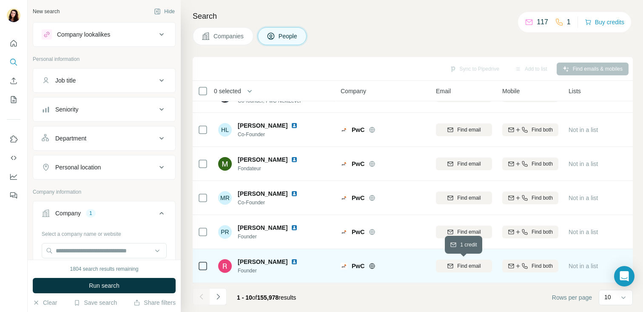
click at [455, 262] on div "Find email" at bounding box center [464, 266] width 56 height 8
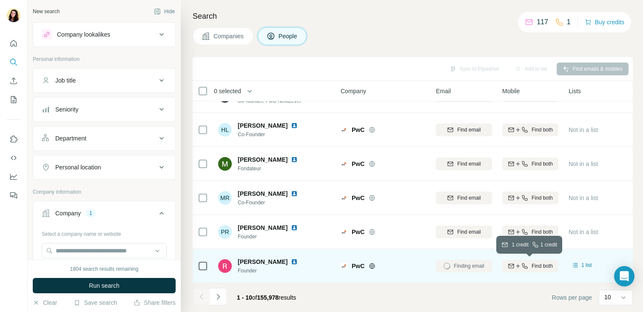
click at [533, 263] on span "Find both" at bounding box center [542, 266] width 21 height 8
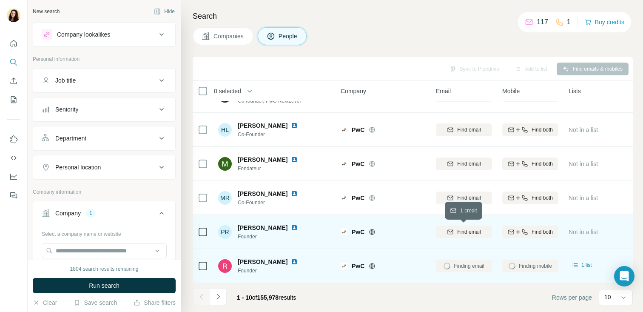
click at [476, 233] on span "Find email" at bounding box center [468, 232] width 23 height 8
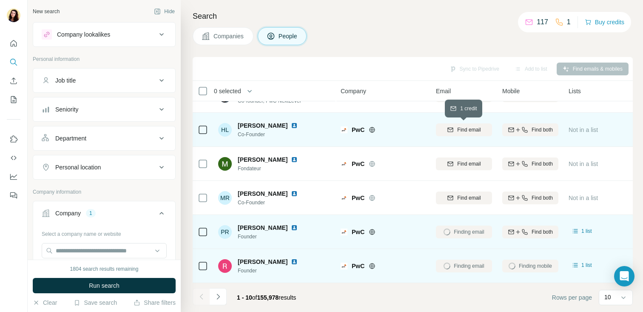
click at [470, 134] on button "Find email" at bounding box center [464, 129] width 56 height 13
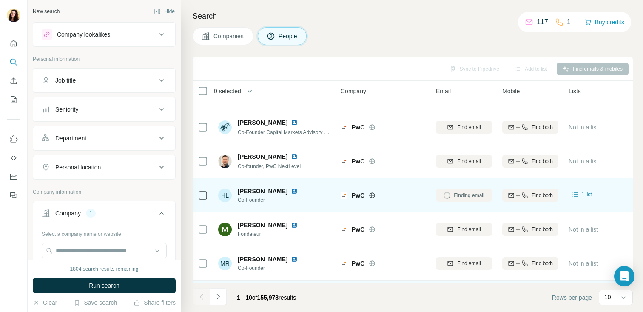
scroll to position [0, 0]
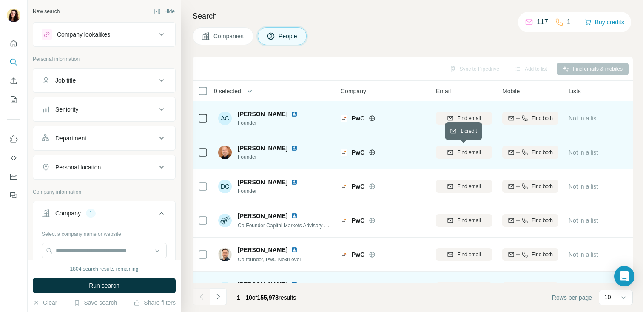
click at [466, 151] on span "Find email" at bounding box center [468, 152] width 23 height 8
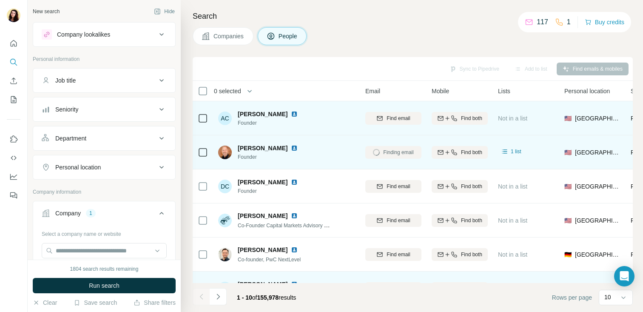
scroll to position [14, 71]
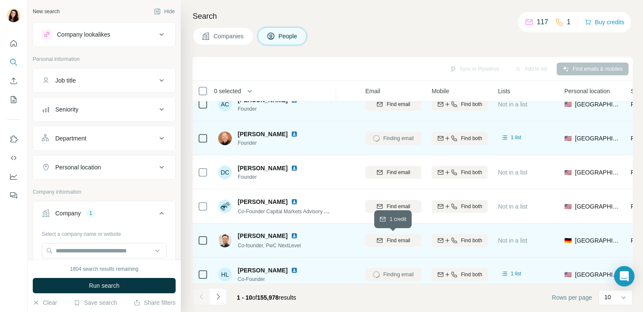
click at [405, 241] on span "Find email" at bounding box center [398, 241] width 23 height 8
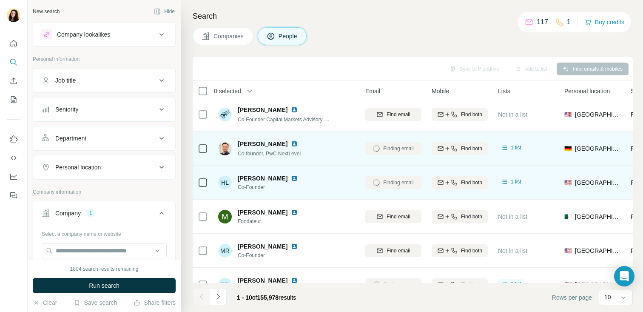
scroll to position [114, 71]
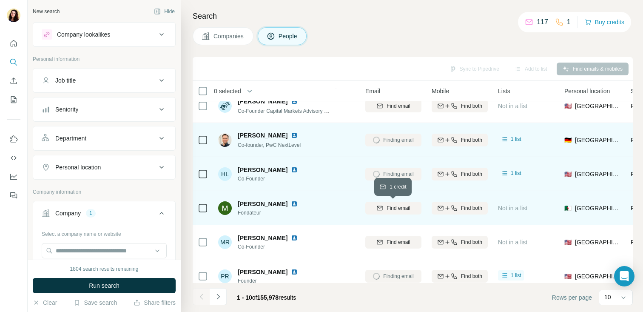
click at [401, 207] on span "Find email" at bounding box center [398, 208] width 23 height 8
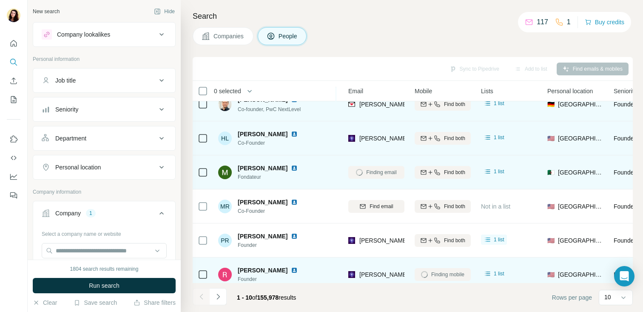
scroll to position [159, 88]
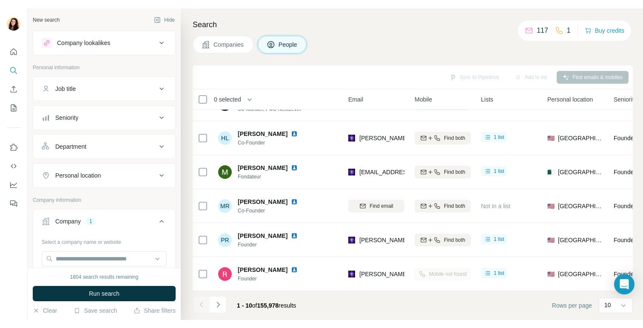
scroll to position [159, 87]
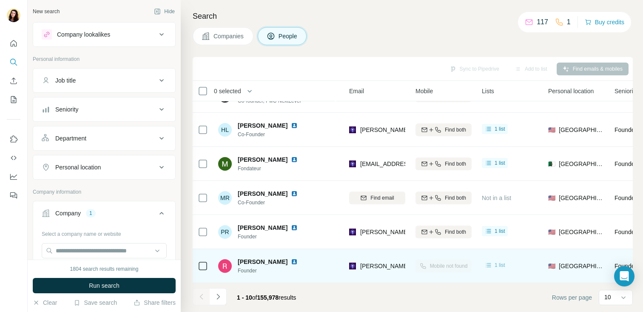
click at [499, 264] on span "1 list" at bounding box center [500, 265] width 11 height 8
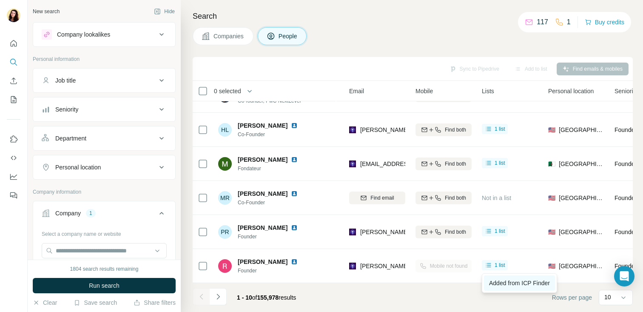
click at [507, 280] on span "Added from ICP Finder" at bounding box center [519, 283] width 61 height 7
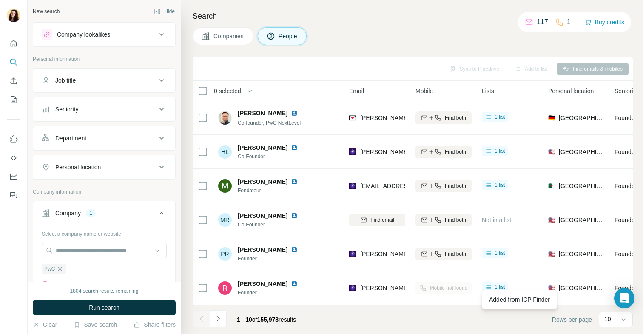
scroll to position [137, 87]
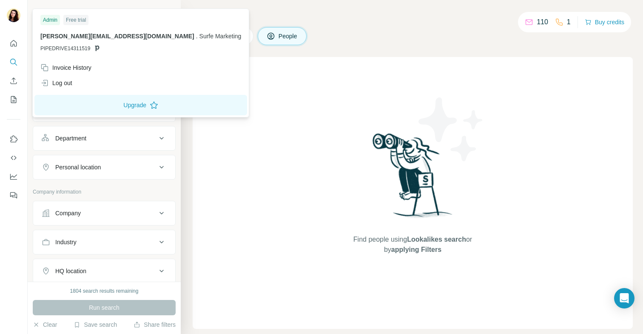
click at [16, 15] on img at bounding box center [14, 16] width 14 height 14
click at [16, 40] on icon "Quick start" at bounding box center [13, 43] width 9 height 9
